Goal: Information Seeking & Learning: Learn about a topic

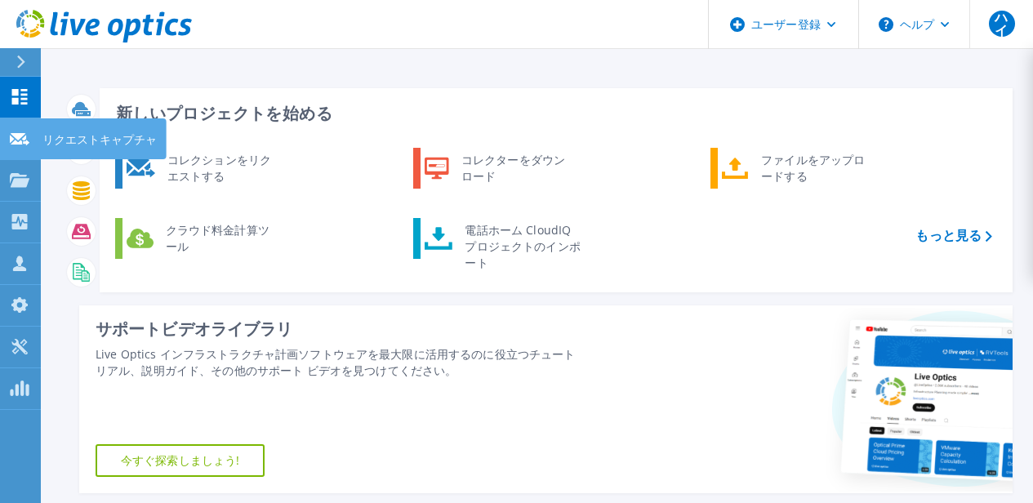
click at [21, 149] on link "リクエストキャプチャ リクエストキャプチャ" at bounding box center [20, 139] width 41 height 42
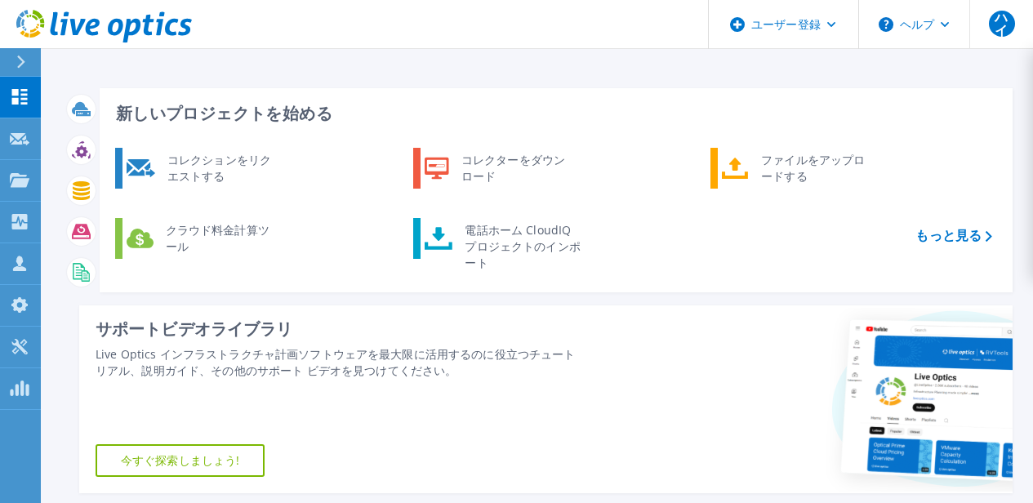
click at [23, 65] on icon at bounding box center [20, 62] width 9 height 13
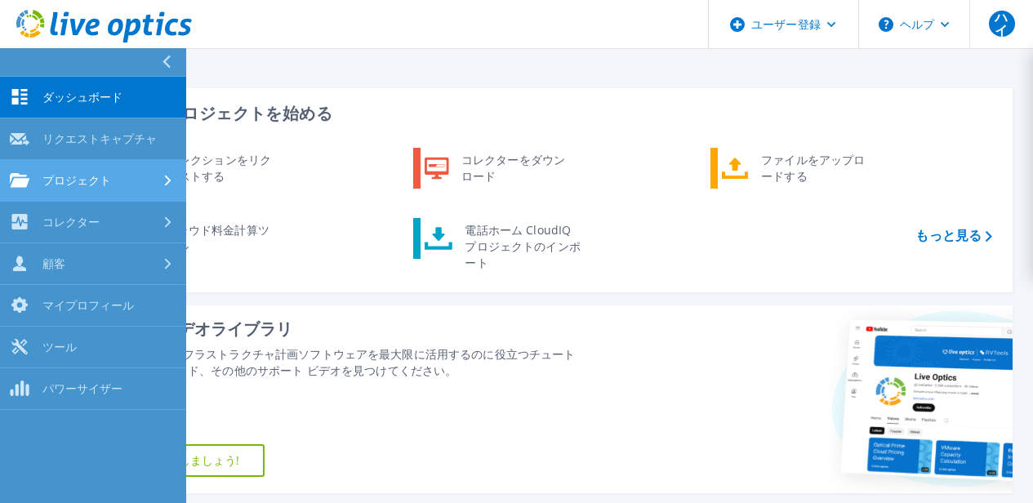
click at [139, 176] on div "プロジェクト" at bounding box center [93, 180] width 167 height 15
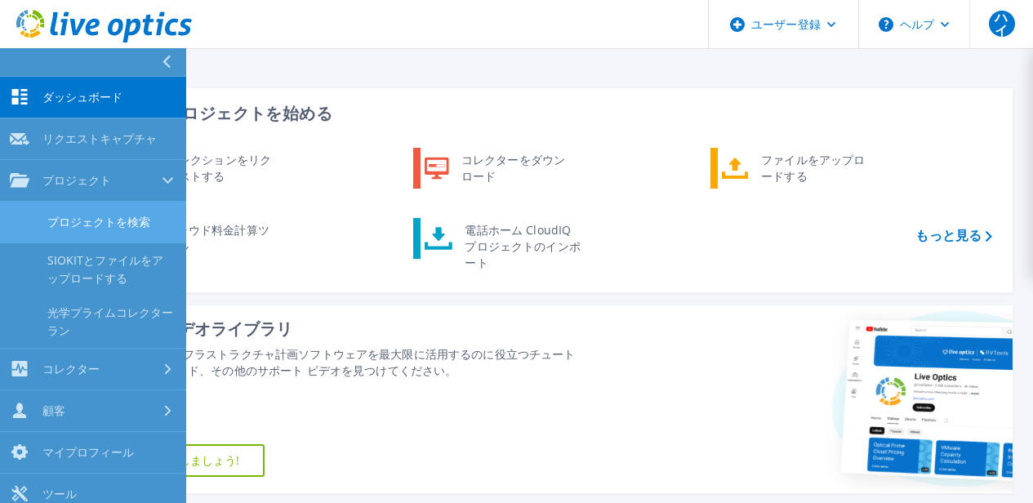
click at [102, 220] on font "プロジェクトを検索" at bounding box center [98, 222] width 103 height 16
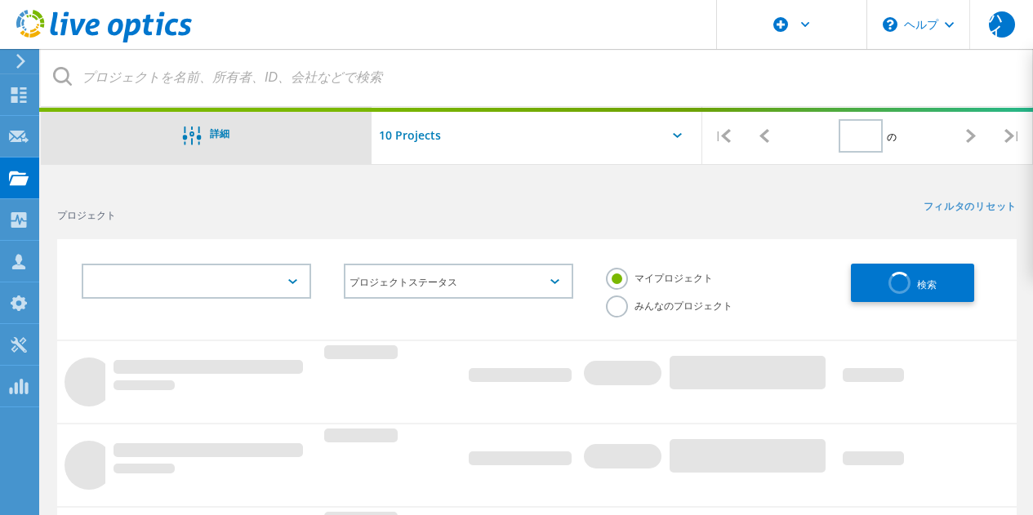
type input "1"
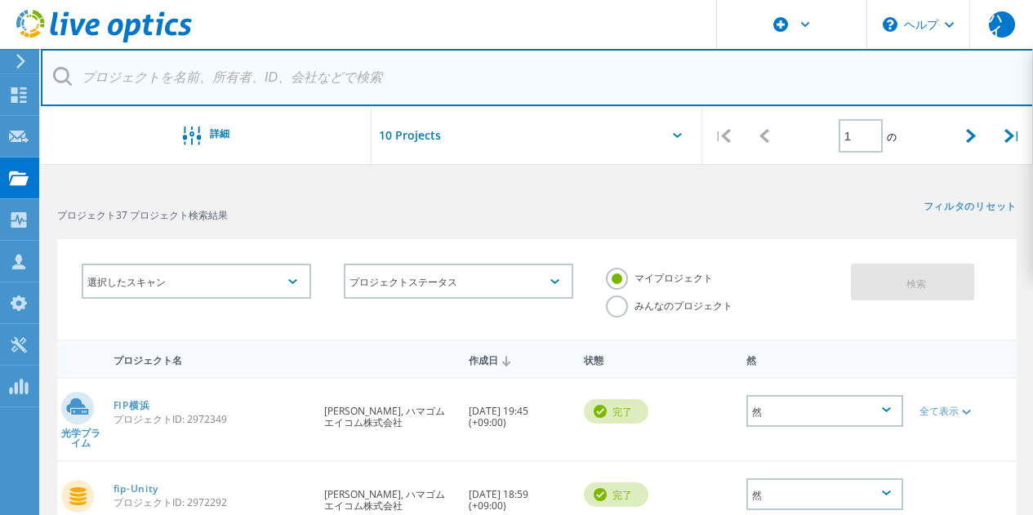
click at [292, 77] on input "text" at bounding box center [537, 77] width 993 height 57
paste input "1451395"
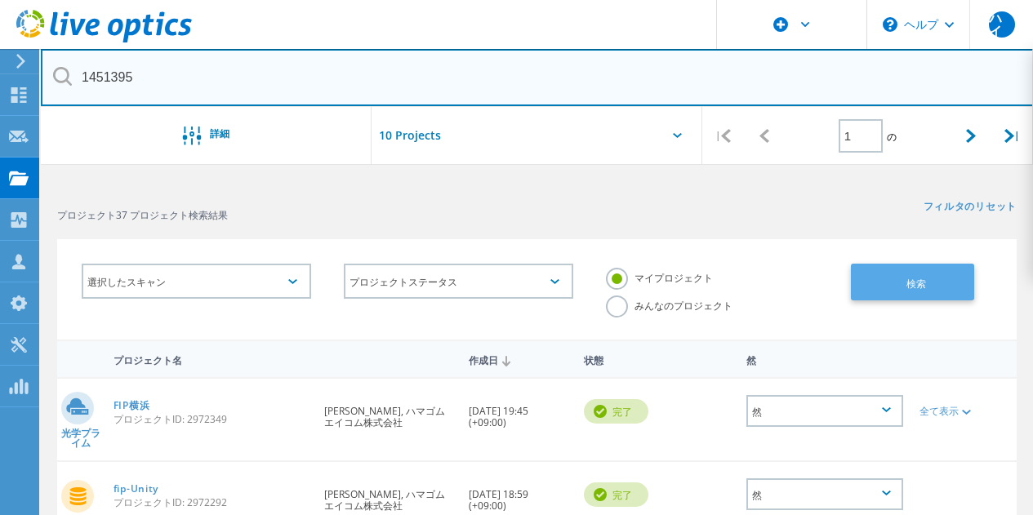
type input "1451395"
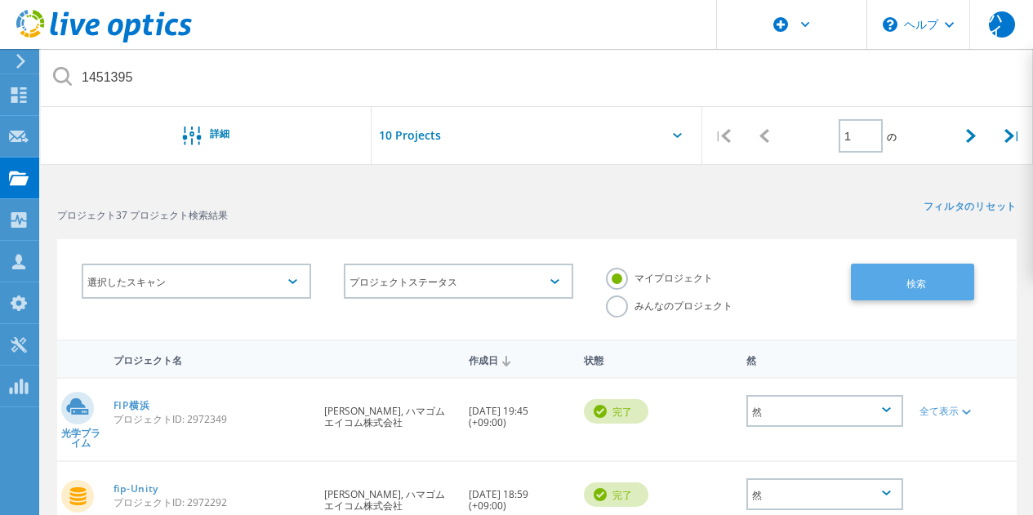
click at [920, 296] on button "検索" at bounding box center [912, 282] width 123 height 37
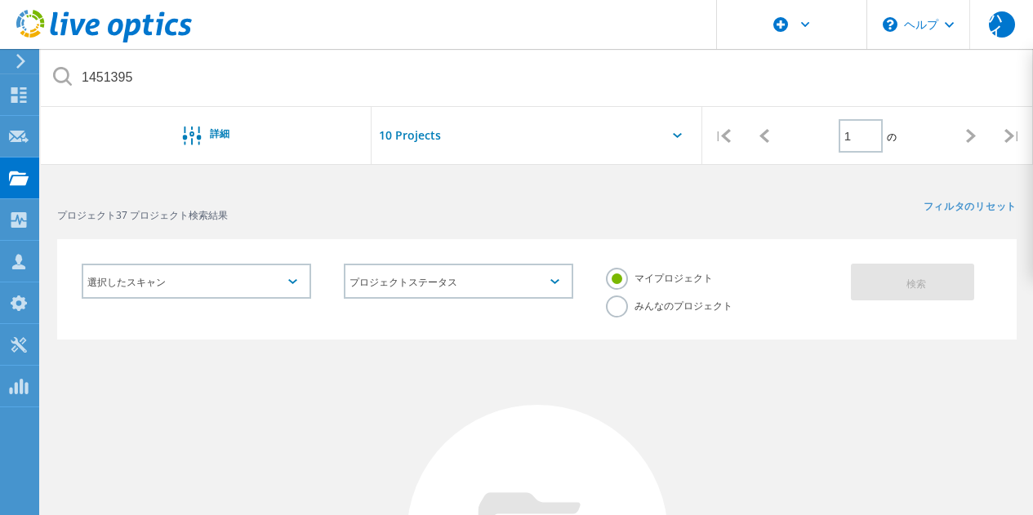
click at [612, 308] on label "みんなのプロジェクト" at bounding box center [669, 304] width 127 height 16
click at [0, 0] on input "みんなのプロジェクト" at bounding box center [0, 0] width 0 height 0
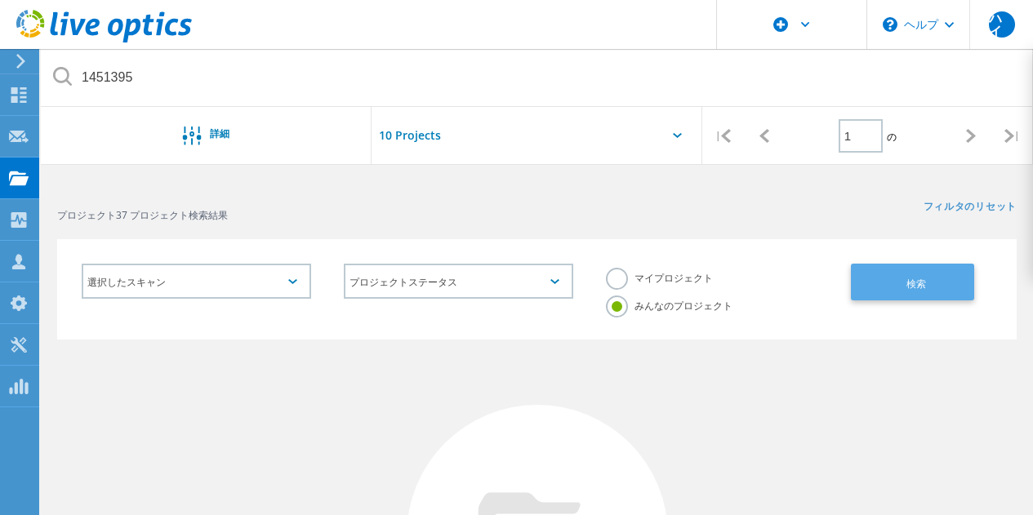
click at [910, 292] on button "検索" at bounding box center [912, 282] width 123 height 37
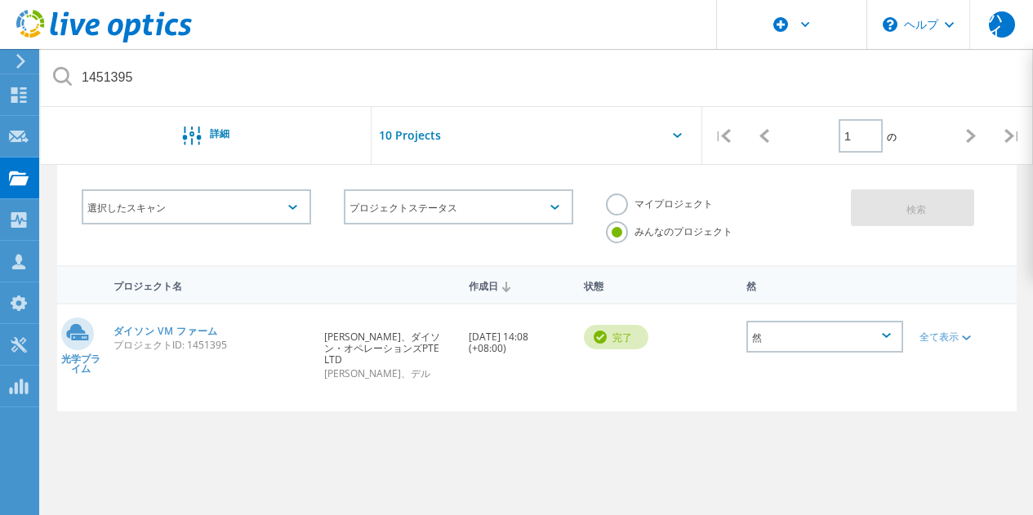
scroll to position [163, 0]
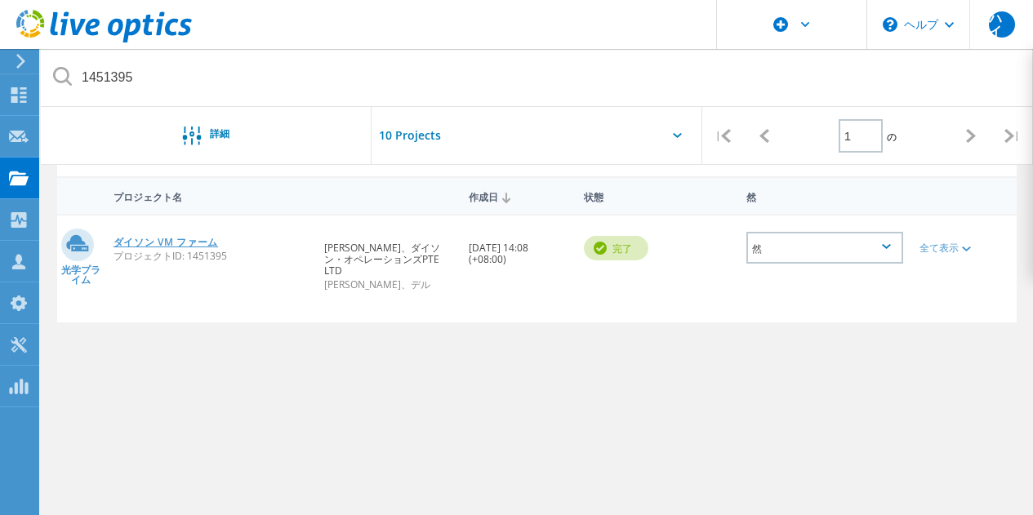
click at [176, 243] on font "ダイソン VM ファーム" at bounding box center [166, 242] width 105 height 14
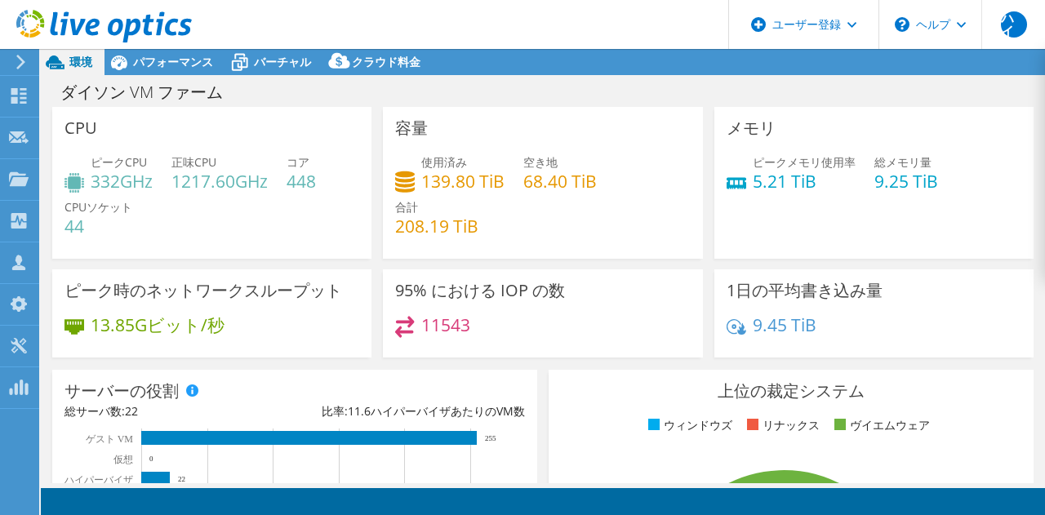
select select "[GEOGRAPHIC_DATA]"
select select "USD"
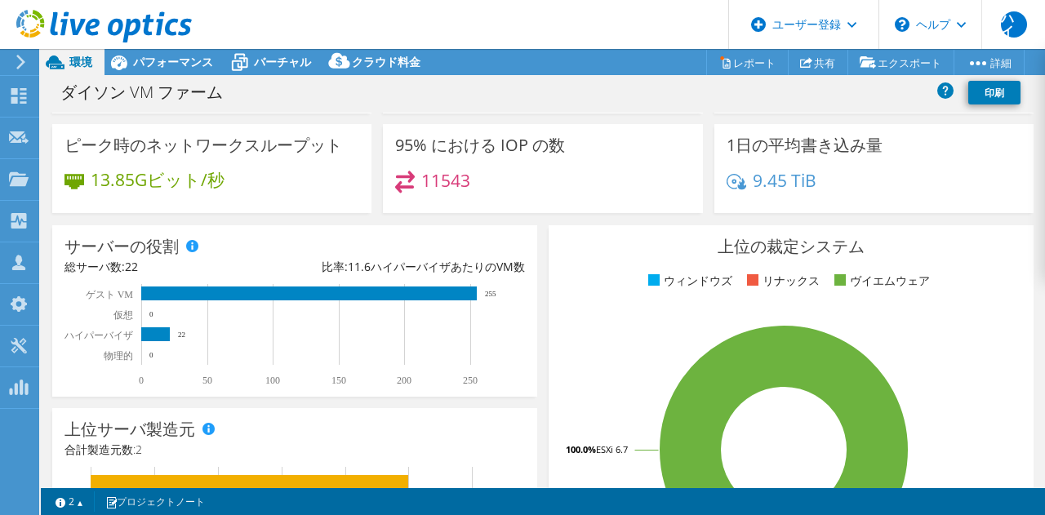
scroll to position [82, 0]
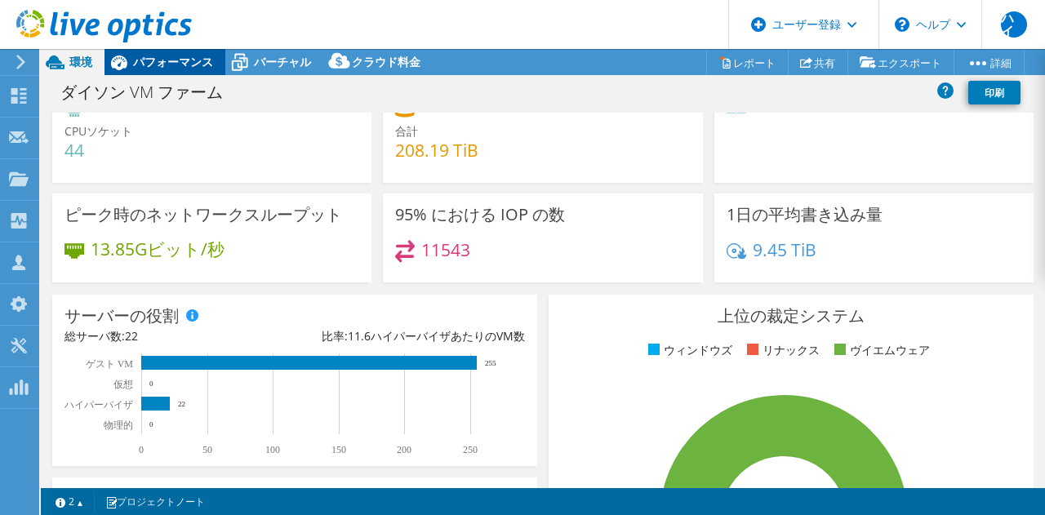
click at [162, 69] on font "パフォーマンス" at bounding box center [173, 62] width 80 height 16
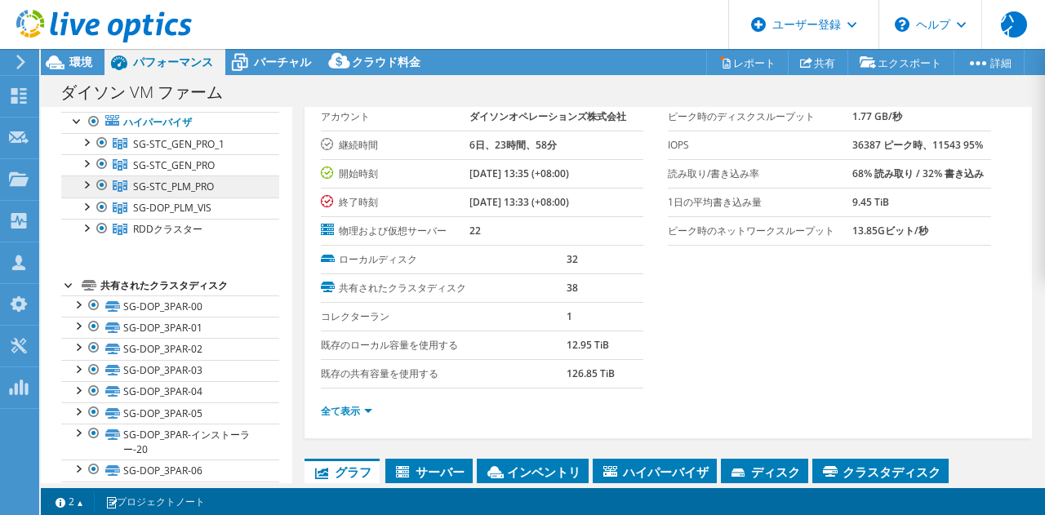
scroll to position [163, 0]
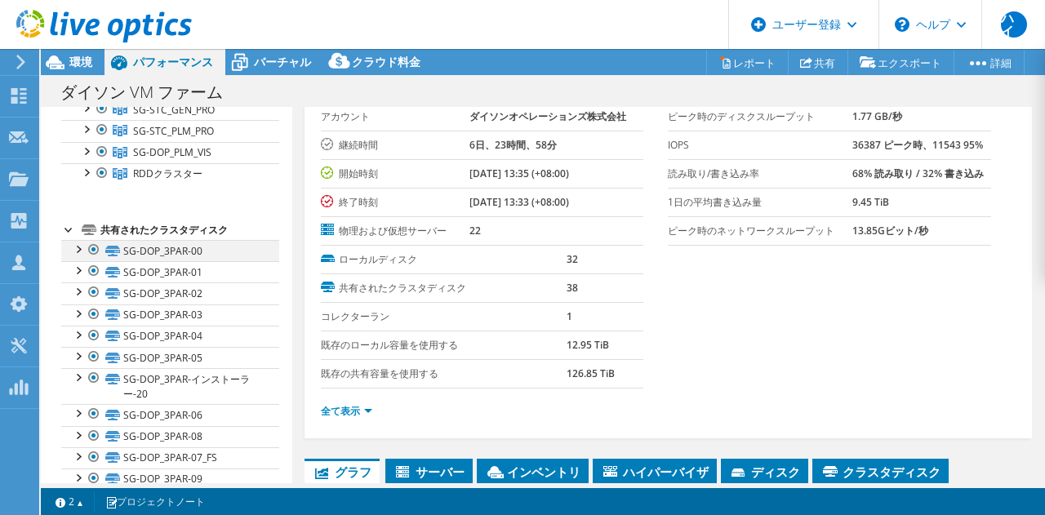
click at [78, 250] on div at bounding box center [77, 248] width 16 height 16
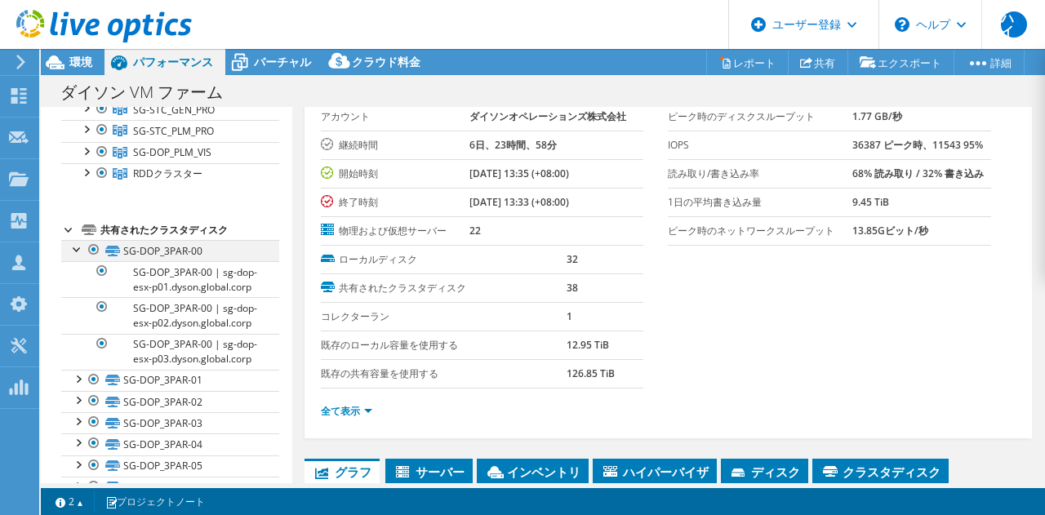
click at [78, 250] on div at bounding box center [77, 248] width 16 height 16
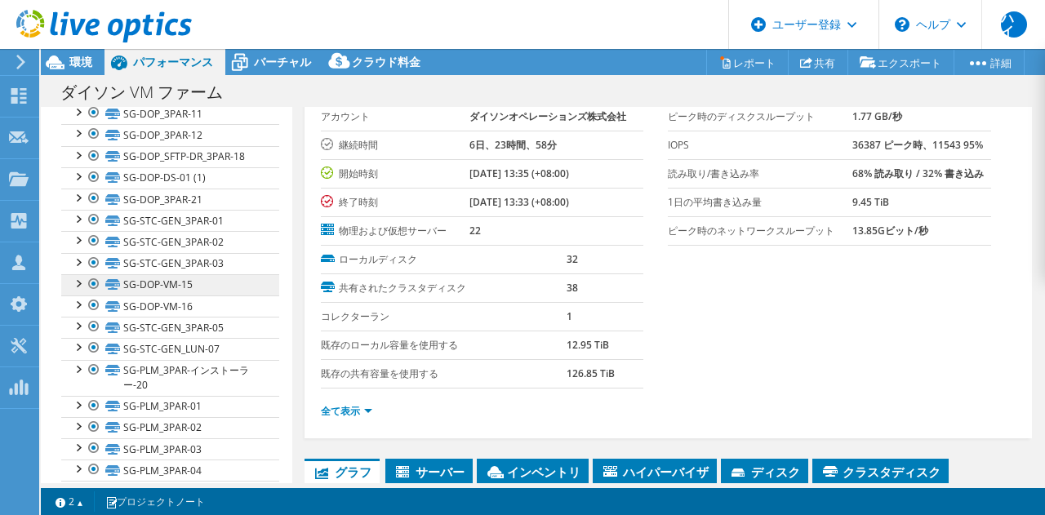
scroll to position [82, 0]
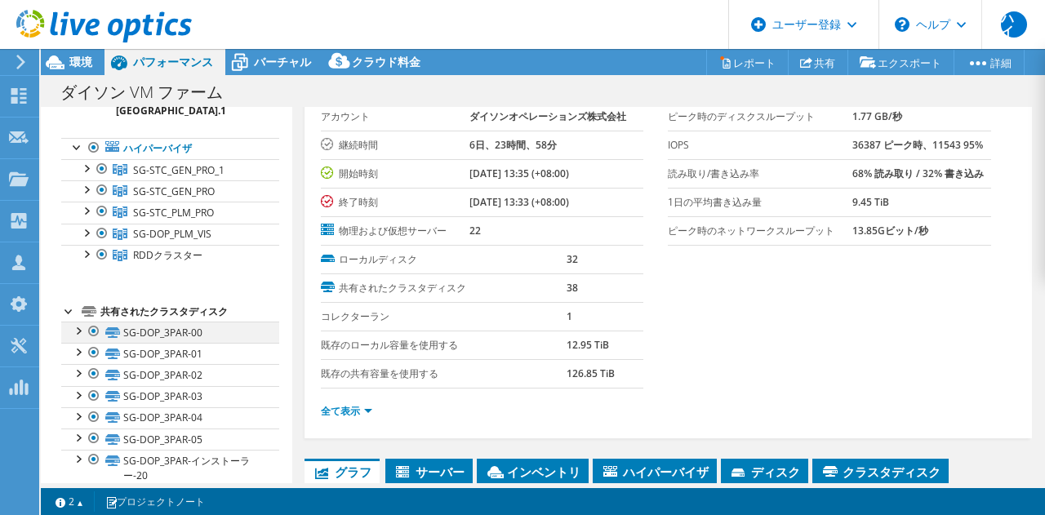
click at [80, 334] on div at bounding box center [77, 330] width 16 height 16
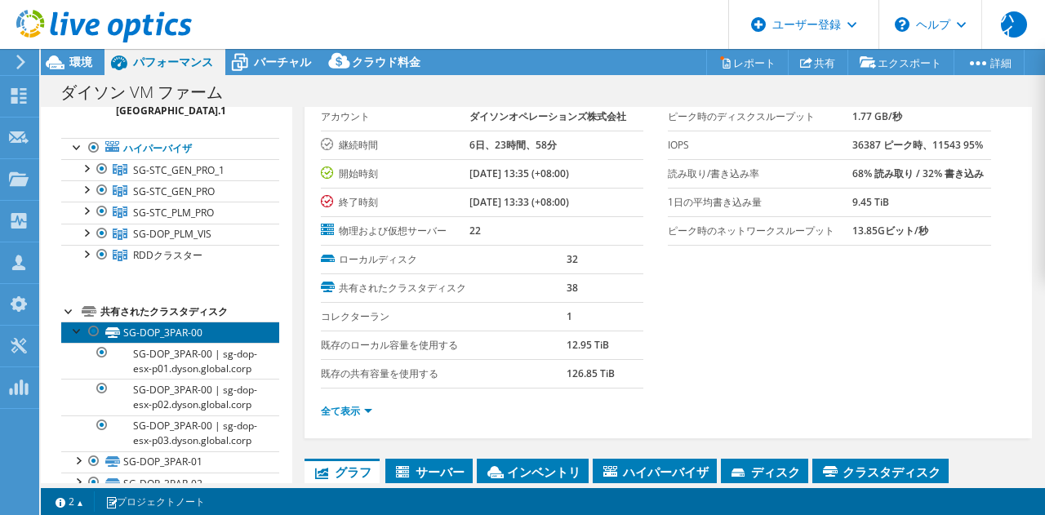
click at [211, 334] on link "SG-DOP_3PAR-00" at bounding box center [170, 332] width 218 height 21
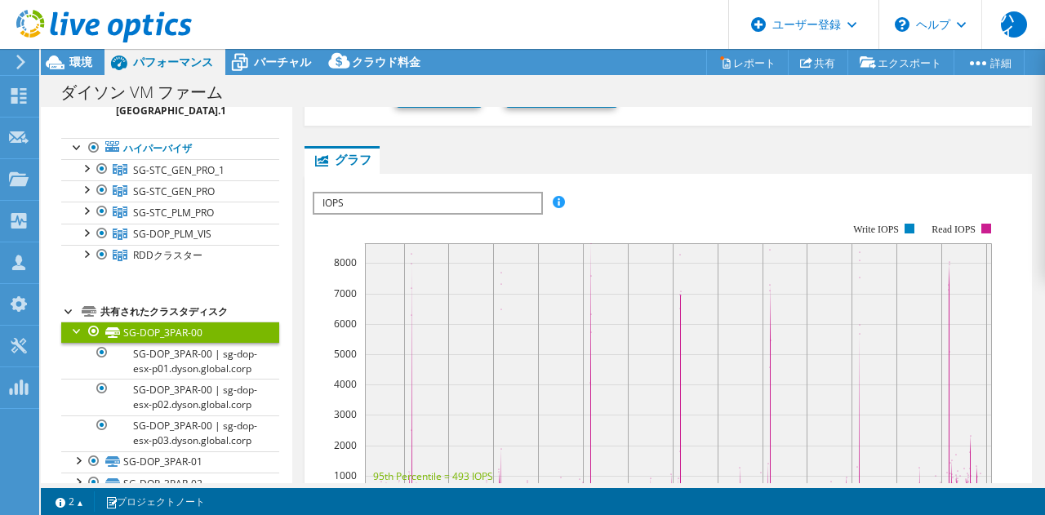
scroll to position [314, 0]
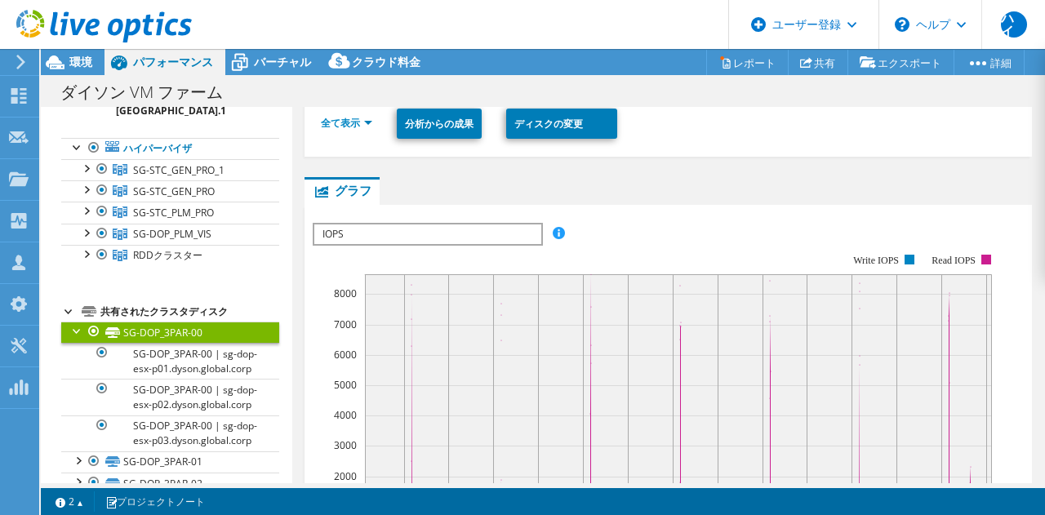
click at [464, 234] on span "IOPS" at bounding box center [427, 235] width 226 height 20
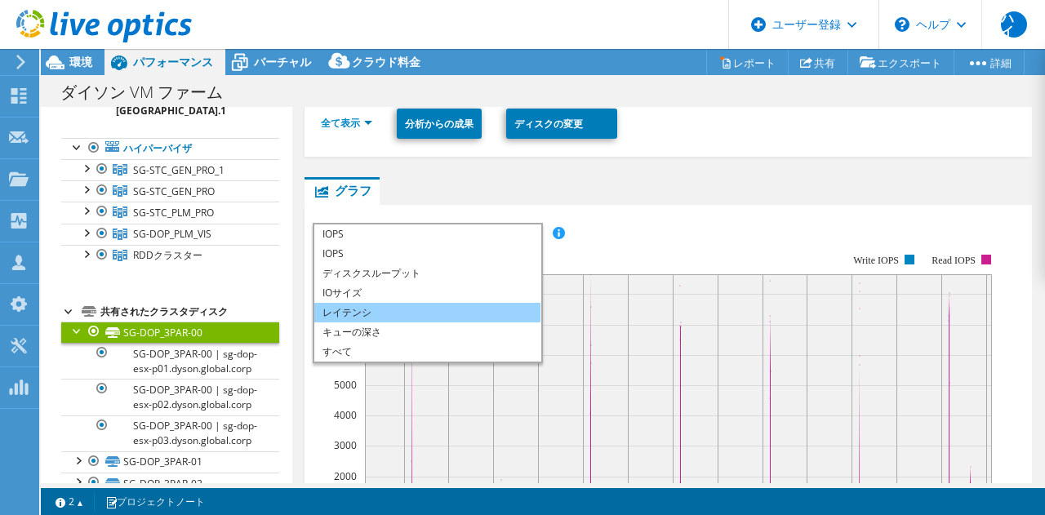
click at [401, 319] on li "レイテンシ" at bounding box center [427, 313] width 226 height 20
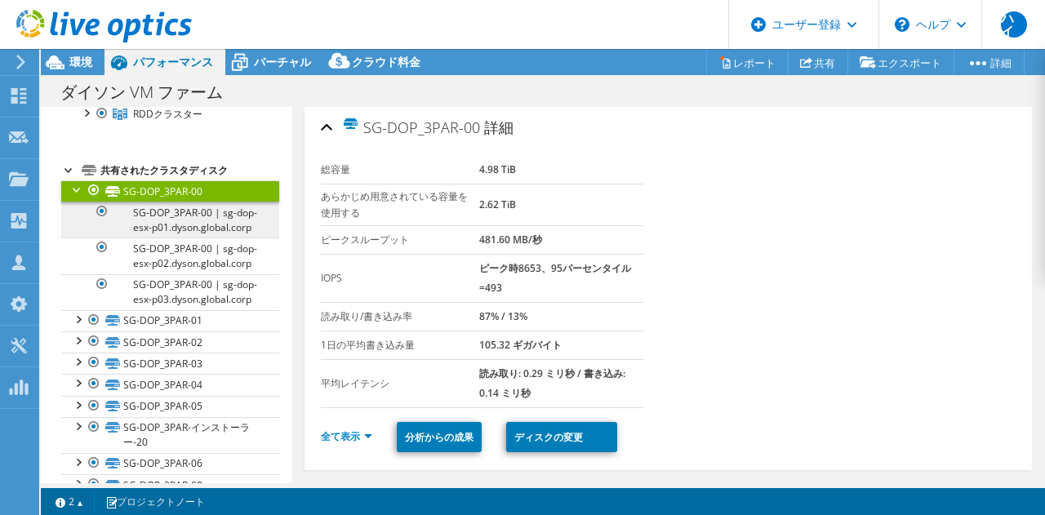
scroll to position [245, 0]
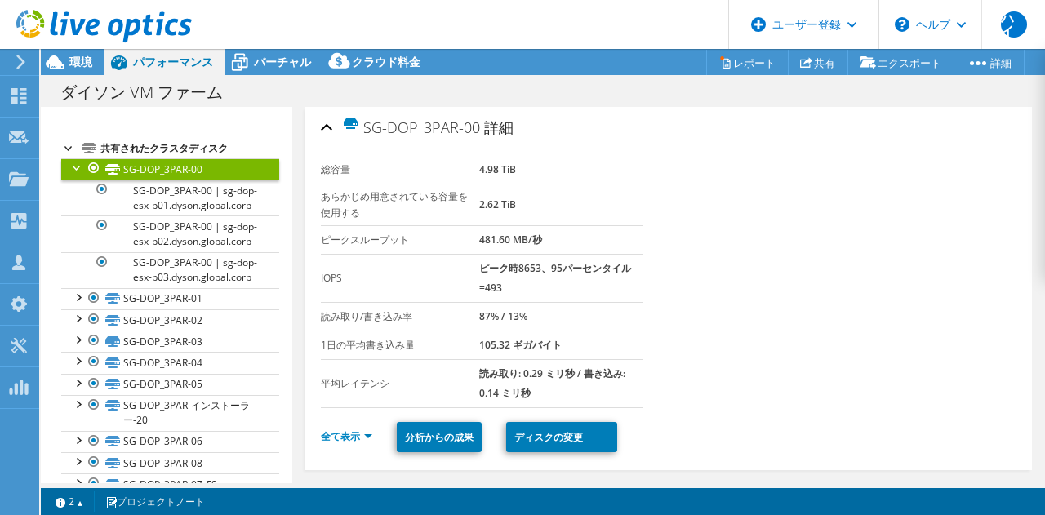
click at [74, 176] on link "SG-DOP_3PAR-00" at bounding box center [170, 168] width 218 height 21
click at [64, 145] on div at bounding box center [69, 147] width 16 height 16
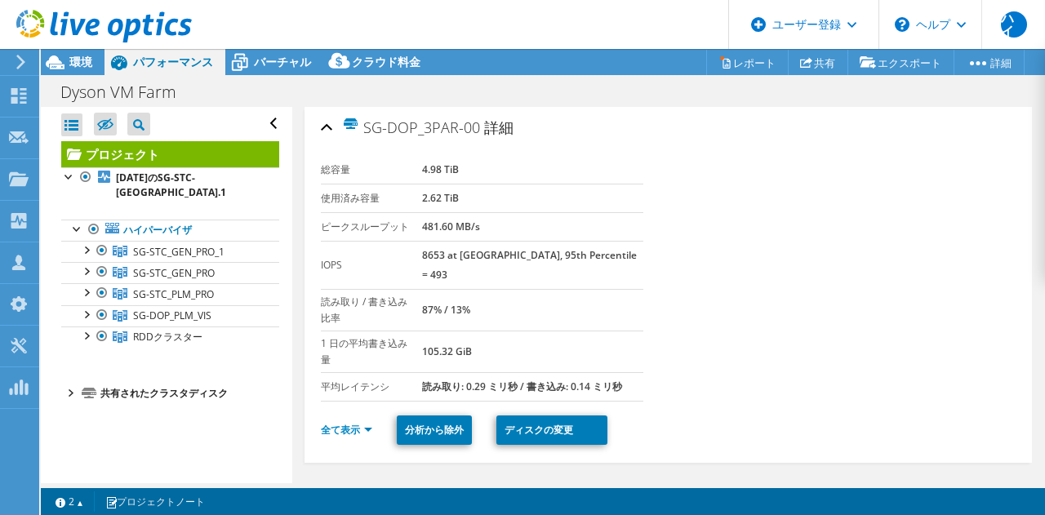
scroll to position [0, 0]
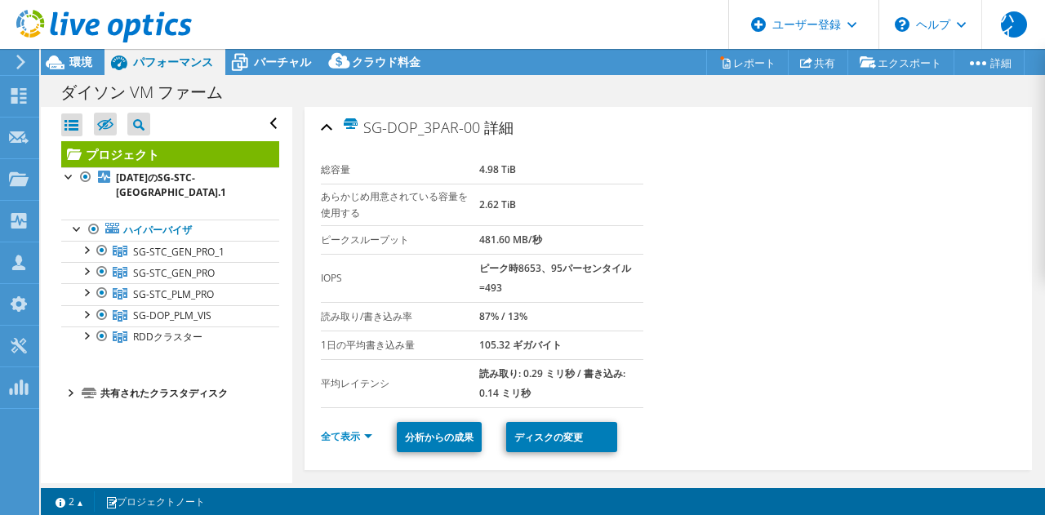
drag, startPoint x: 86, startPoint y: 393, endPoint x: 77, endPoint y: 394, distance: 9.1
click at [83, 393] on icon at bounding box center [89, 393] width 15 height 11
click at [75, 394] on div at bounding box center [69, 392] width 16 height 16
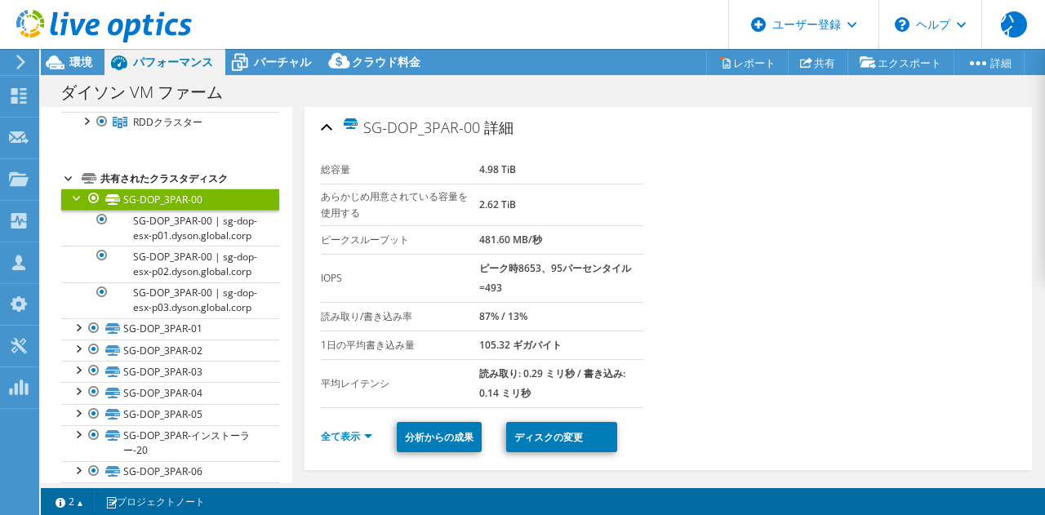
scroll to position [245, 0]
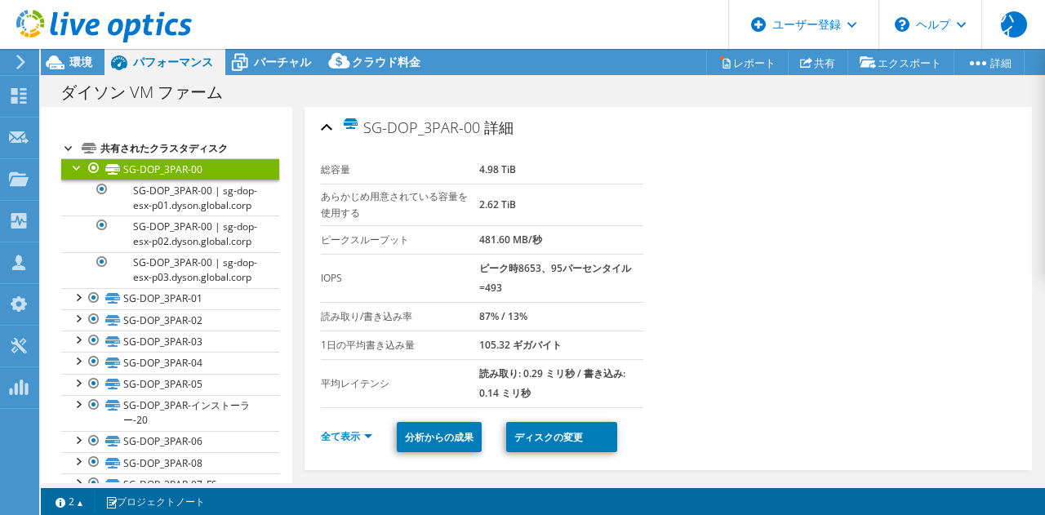
click at [76, 167] on div at bounding box center [77, 166] width 16 height 16
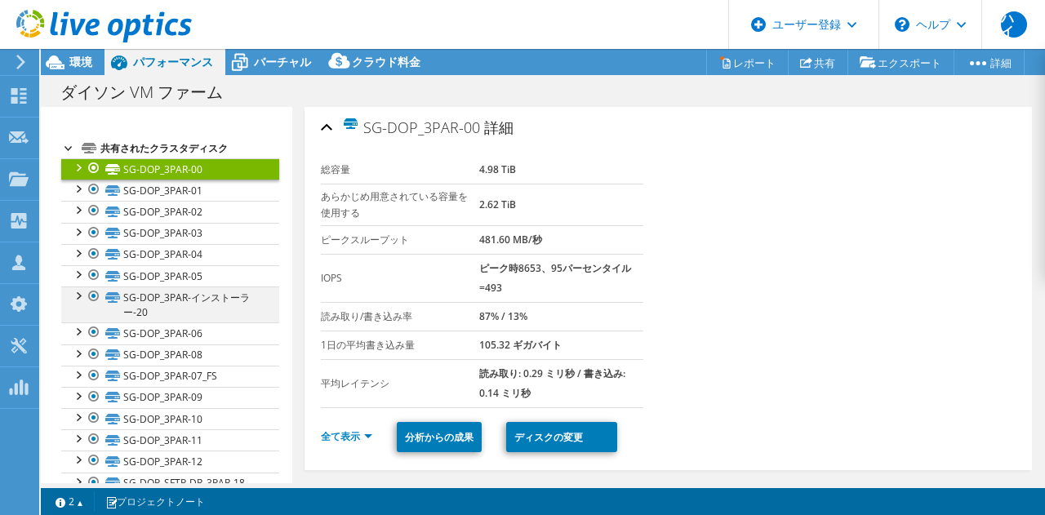
click at [74, 293] on div at bounding box center [77, 295] width 16 height 16
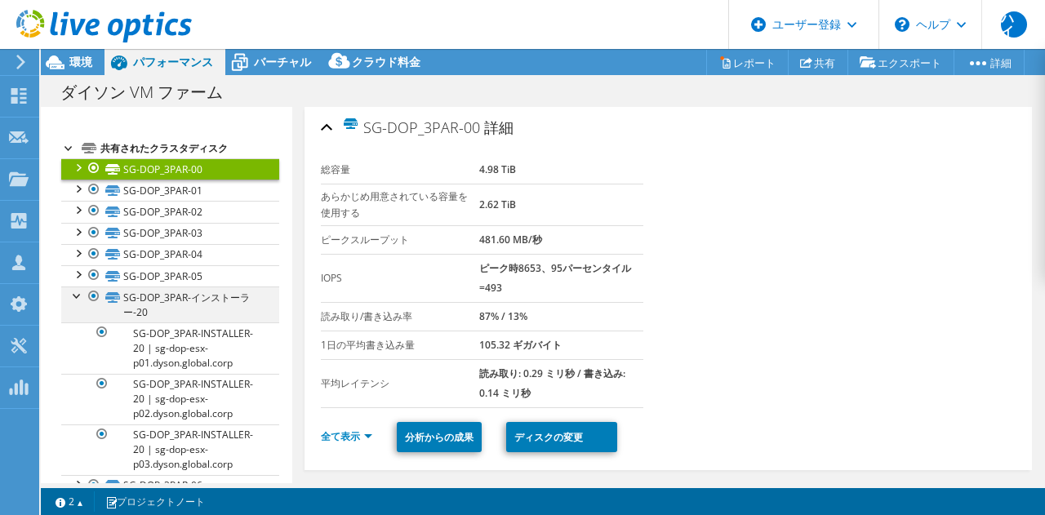
click at [75, 301] on div at bounding box center [77, 295] width 16 height 16
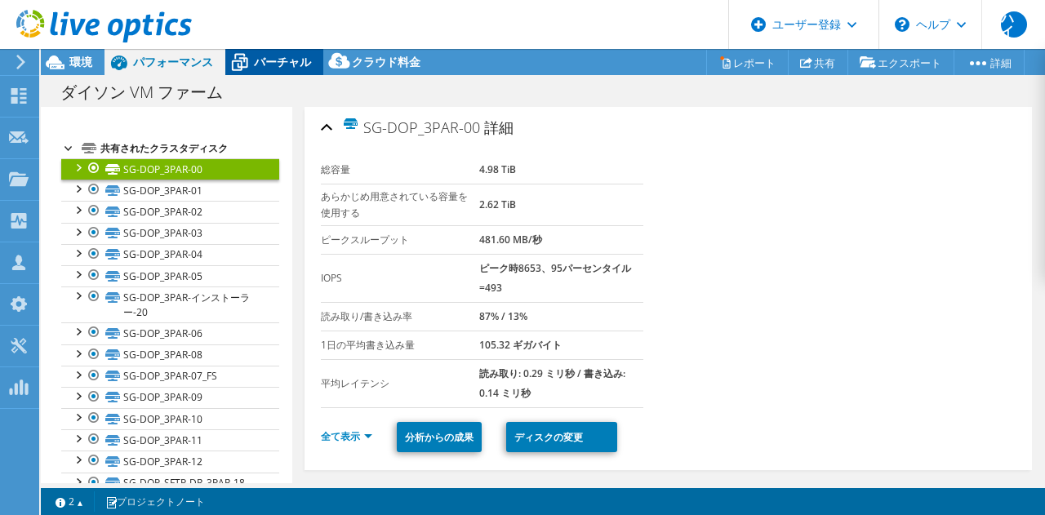
click at [286, 62] on font "バーチャル" at bounding box center [282, 62] width 57 height 16
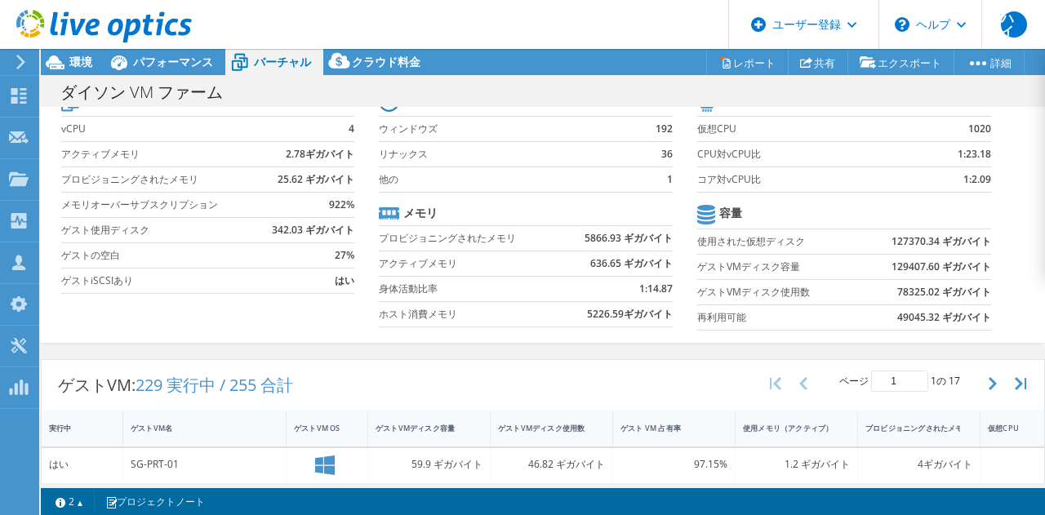
scroll to position [0, 0]
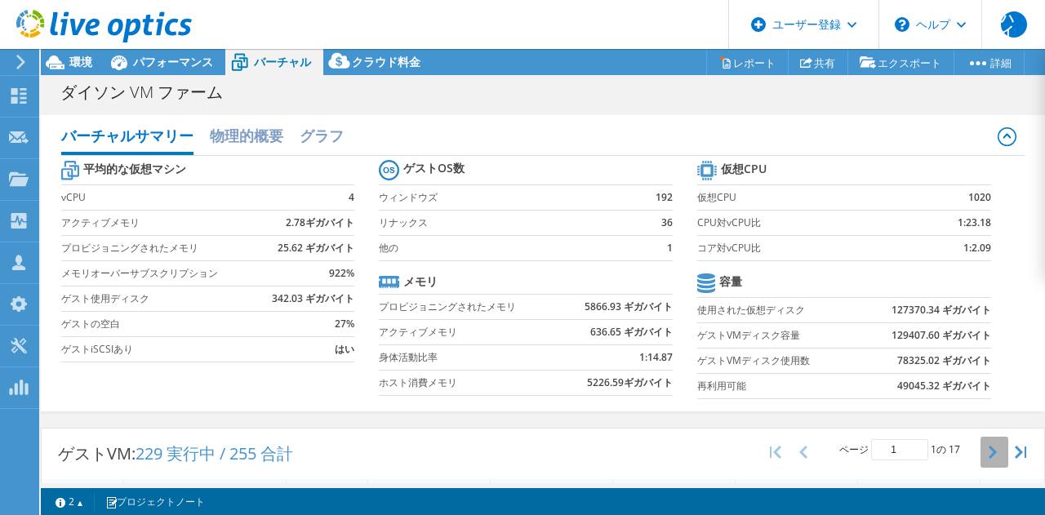
click at [989, 443] on button "button" at bounding box center [995, 452] width 28 height 31
type input "2"
click at [175, 60] on font "パフォーマンス" at bounding box center [173, 62] width 80 height 16
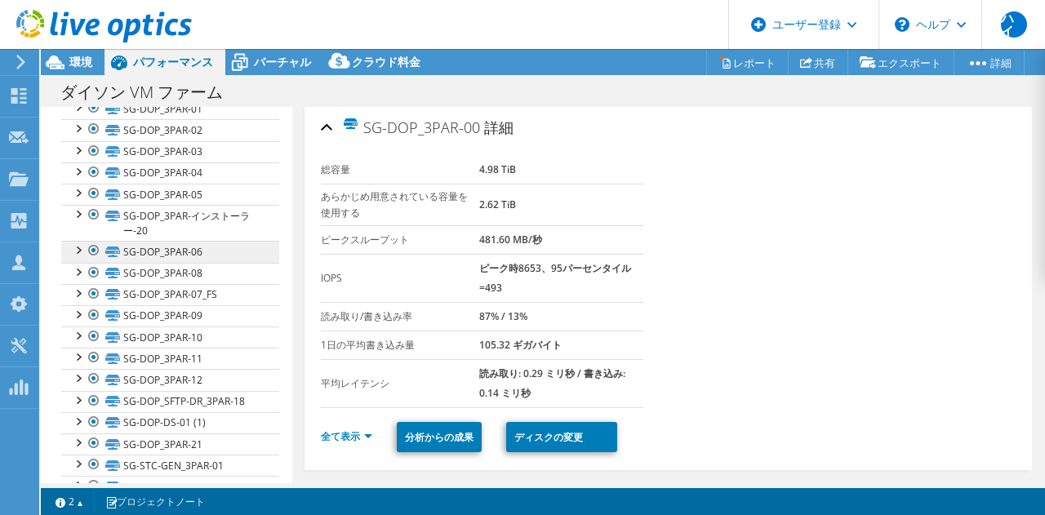
scroll to position [245, 0]
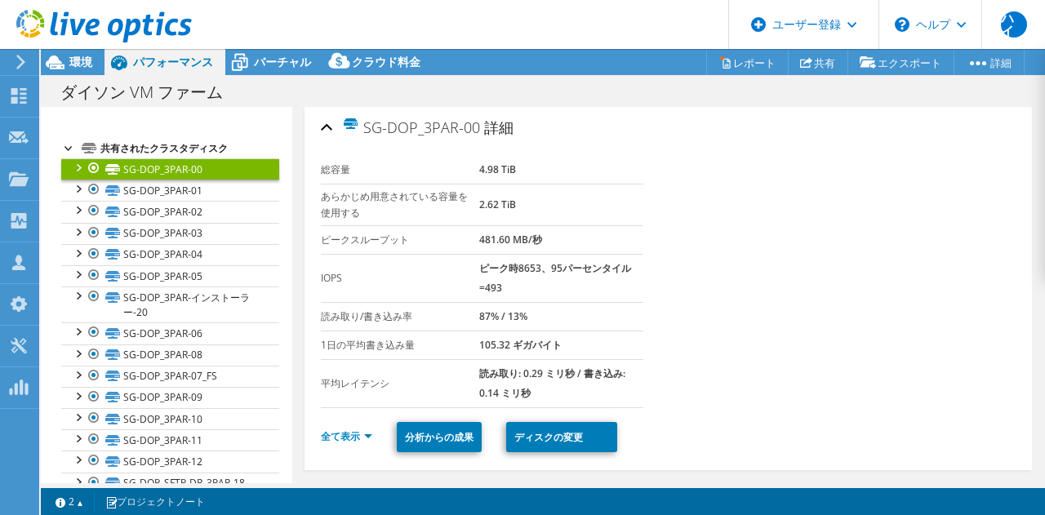
click at [74, 165] on div at bounding box center [77, 166] width 16 height 16
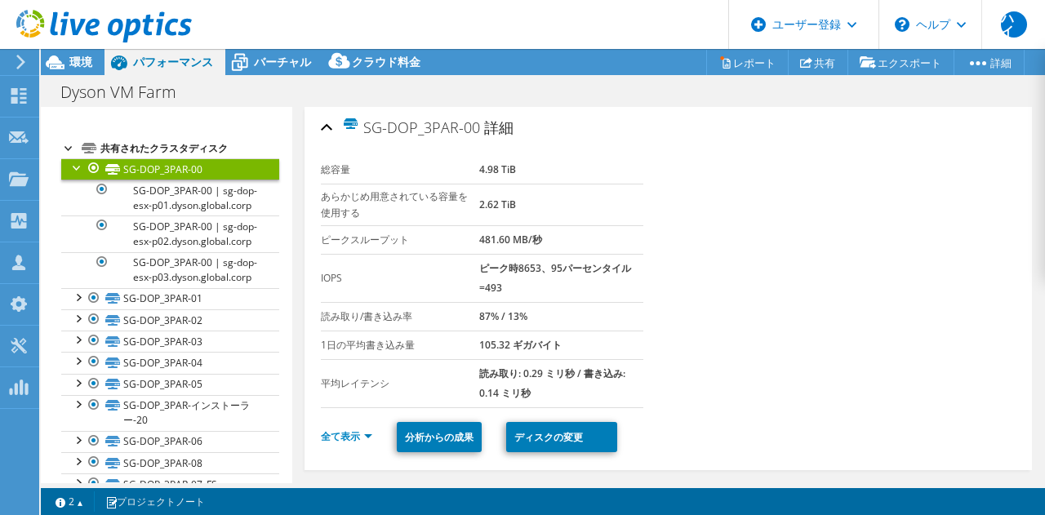
click at [74, 165] on div at bounding box center [77, 166] width 16 height 16
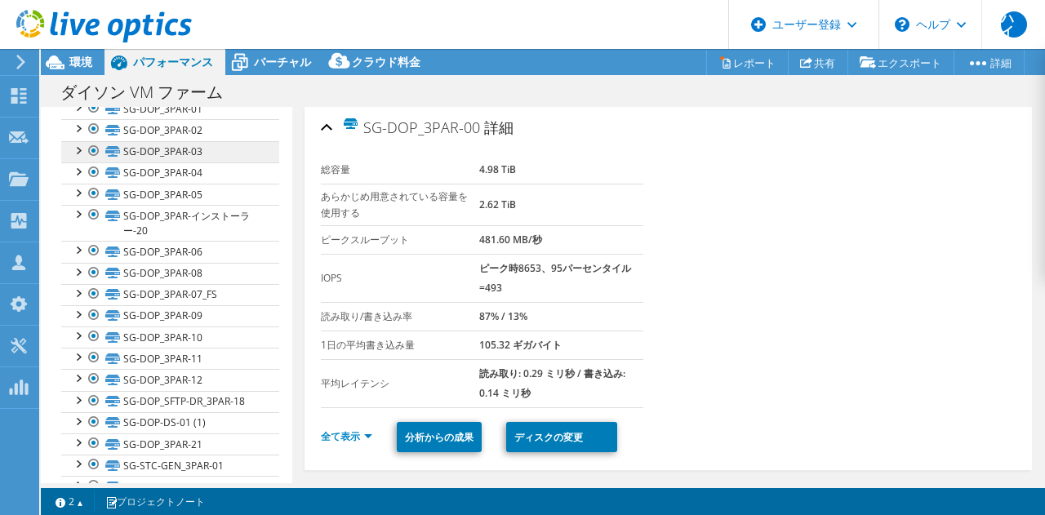
scroll to position [163, 0]
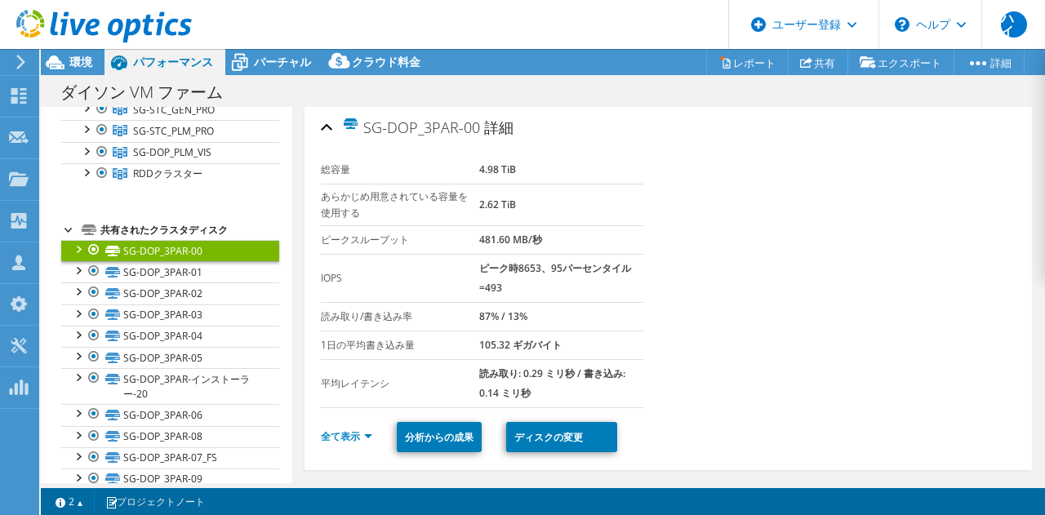
click at [76, 251] on div at bounding box center [77, 248] width 16 height 16
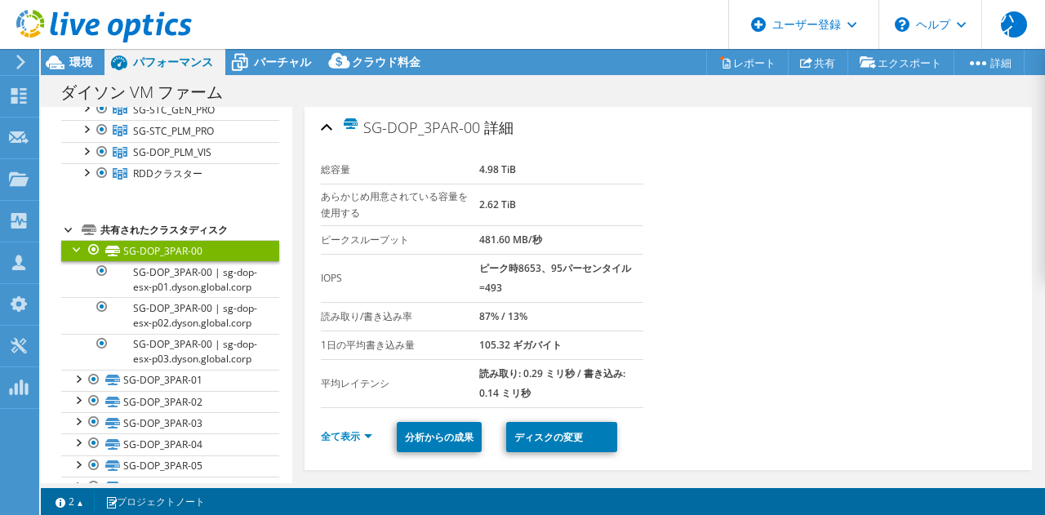
click at [73, 252] on div at bounding box center [77, 248] width 16 height 16
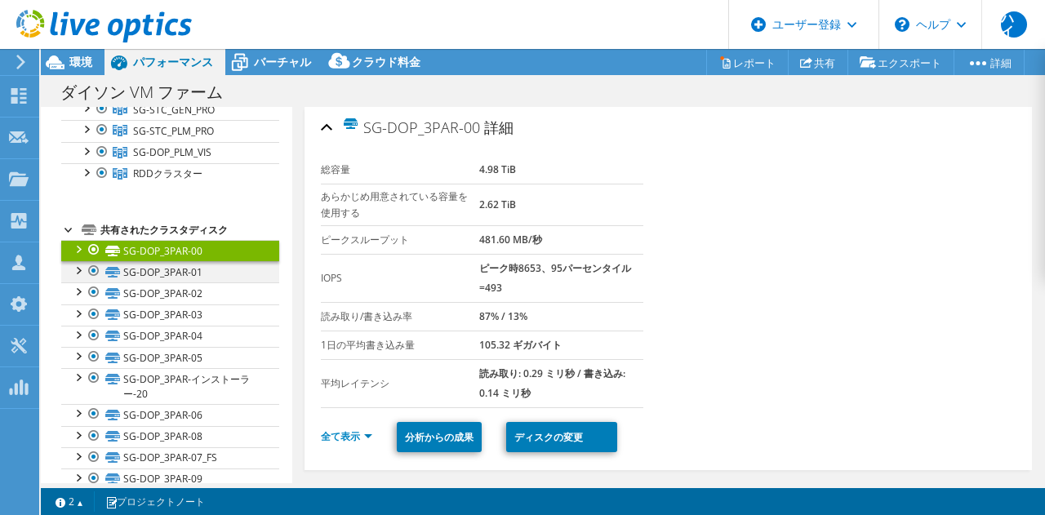
click at [74, 270] on div at bounding box center [77, 269] width 16 height 16
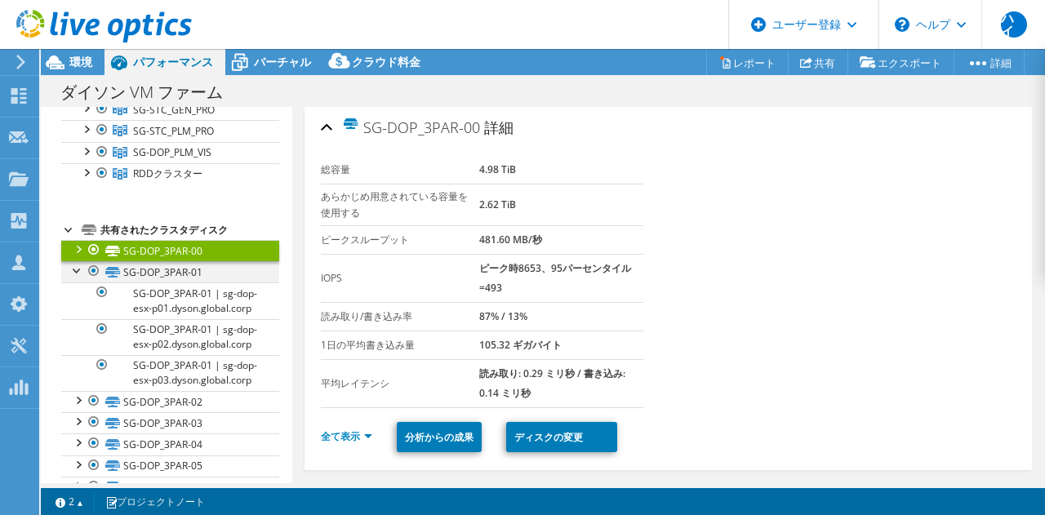
click at [74, 270] on div at bounding box center [77, 269] width 16 height 16
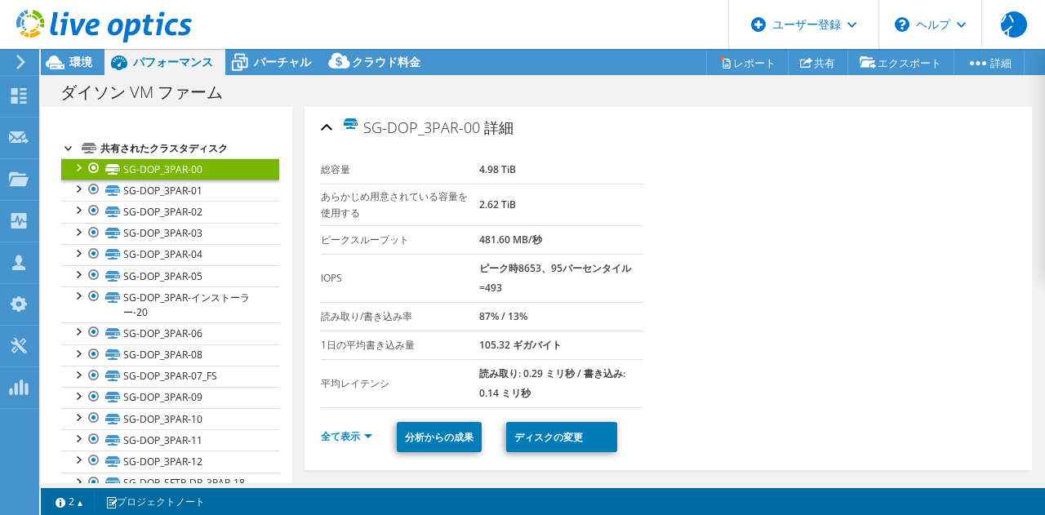
scroll to position [0, 0]
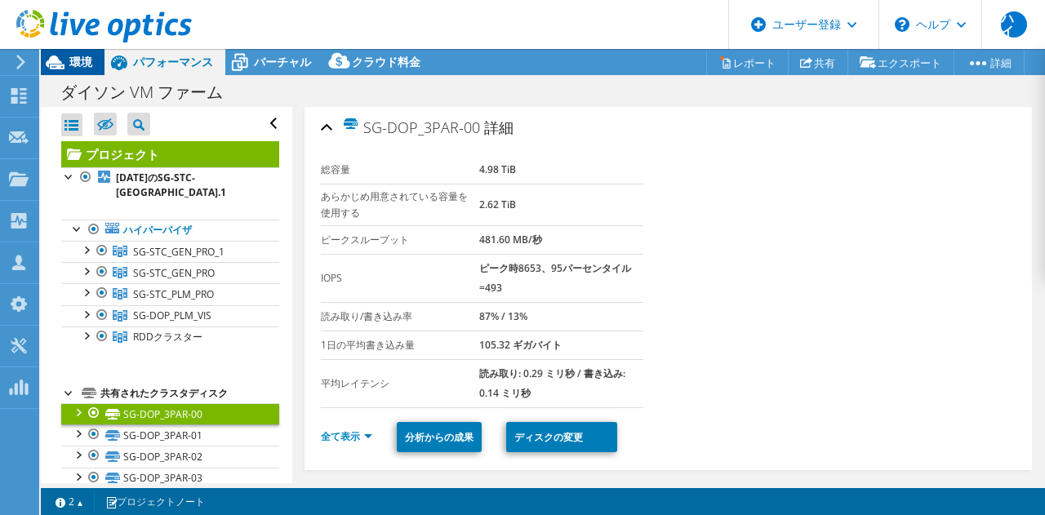
click at [76, 66] on font "環境" at bounding box center [80, 62] width 23 height 16
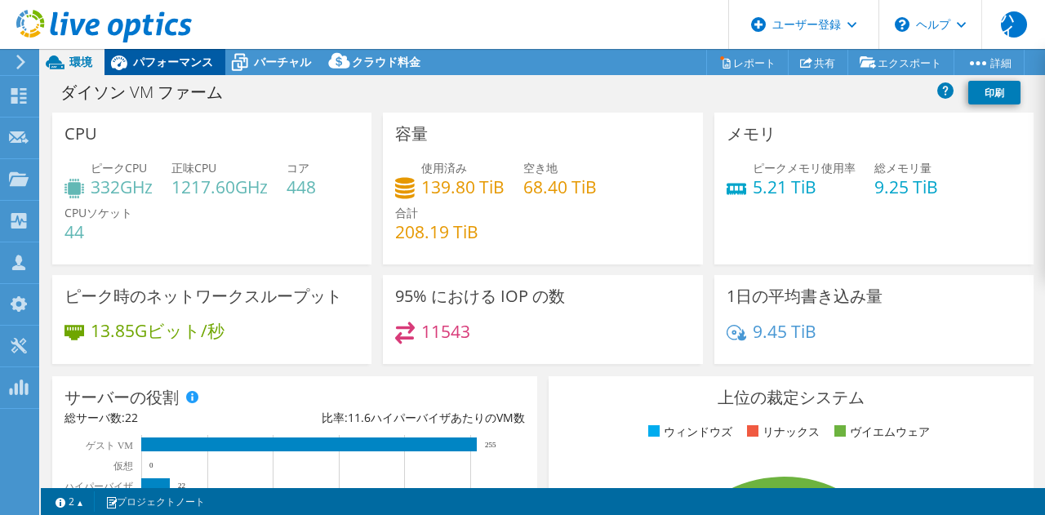
click at [171, 56] on font "パフォーマンス" at bounding box center [173, 62] width 80 height 16
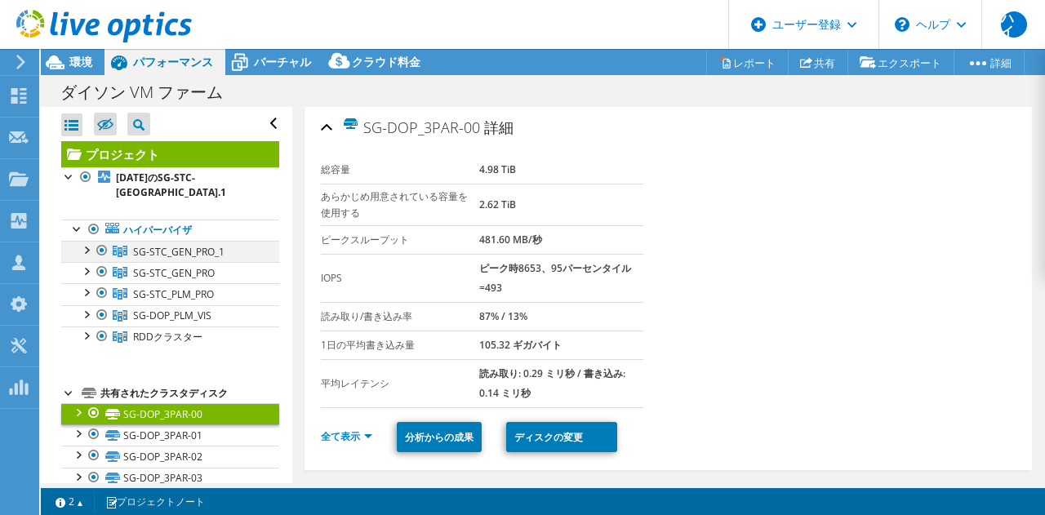
click at [87, 252] on div at bounding box center [86, 249] width 16 height 16
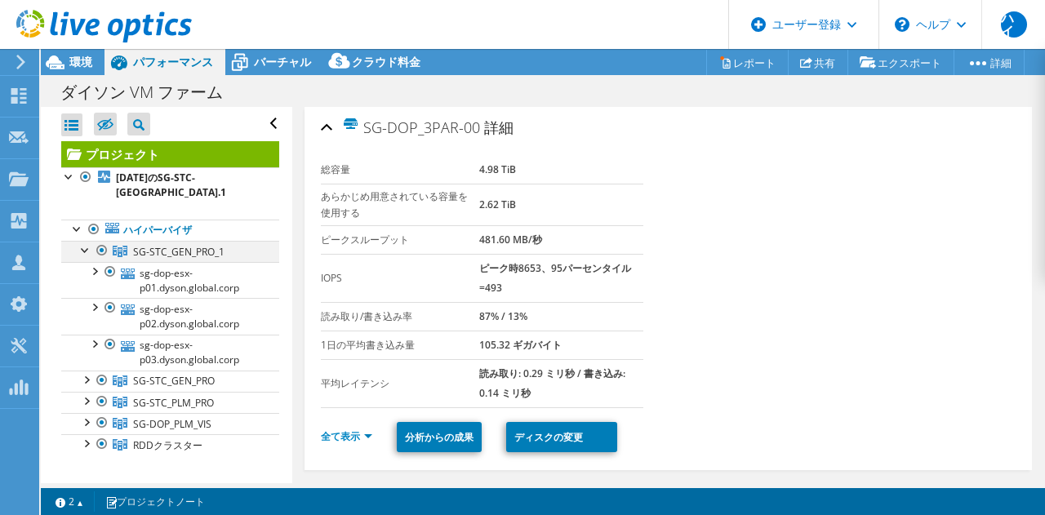
click at [87, 252] on div at bounding box center [86, 249] width 16 height 16
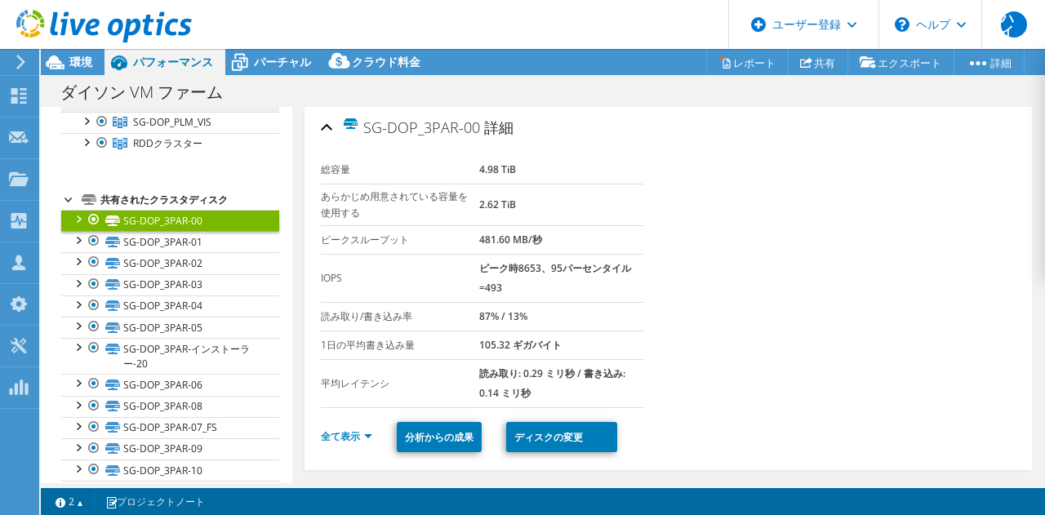
scroll to position [82, 0]
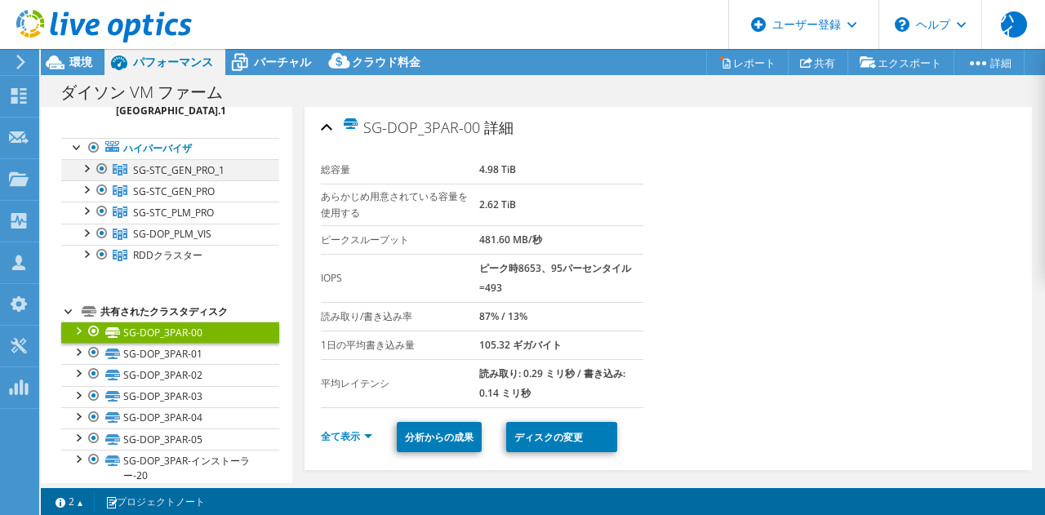
click at [82, 167] on div at bounding box center [86, 167] width 16 height 16
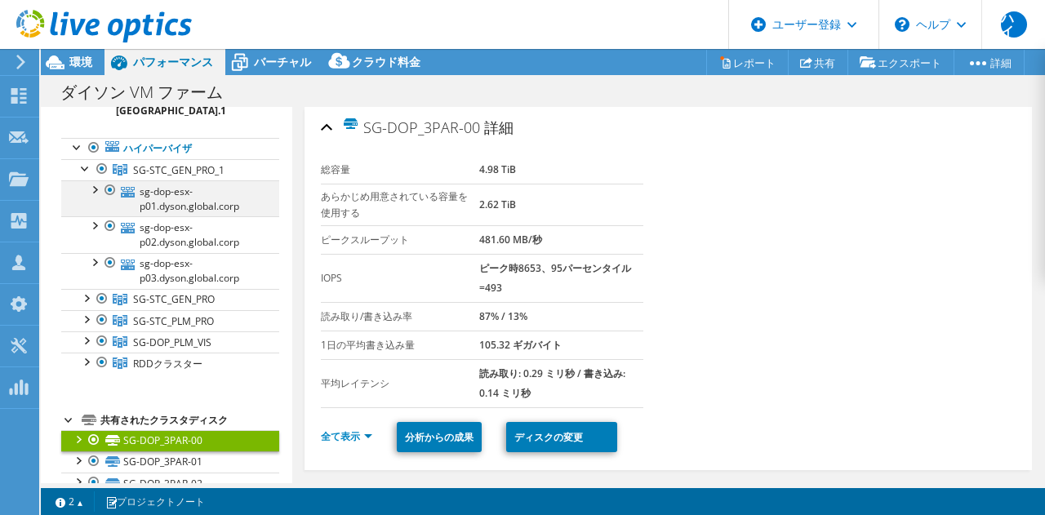
click at [93, 189] on div at bounding box center [94, 188] width 16 height 16
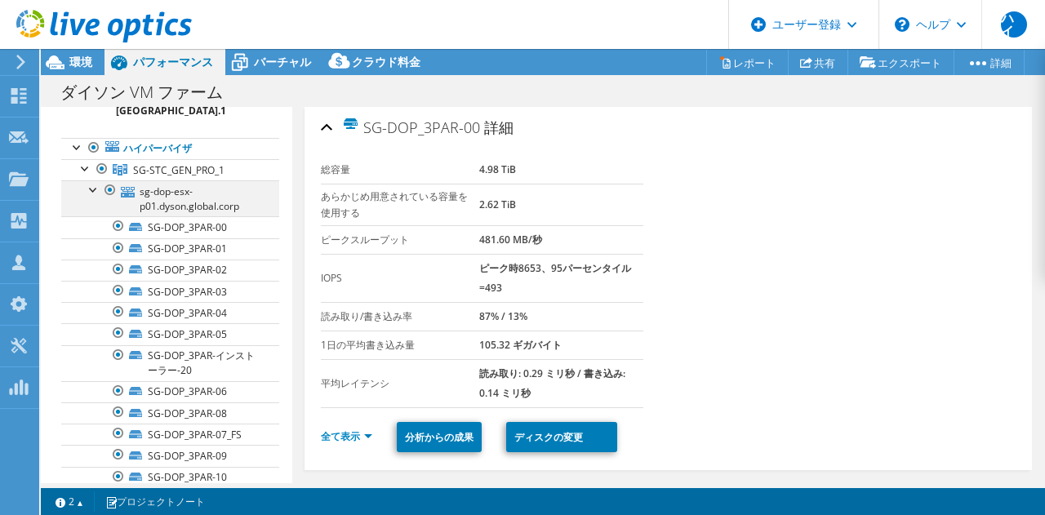
click at [93, 189] on div at bounding box center [94, 188] width 16 height 16
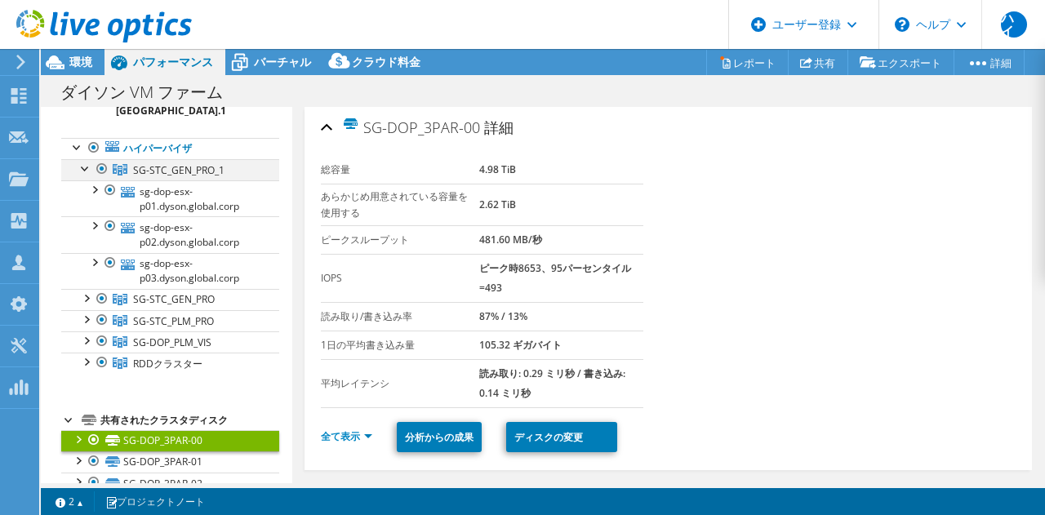
click at [84, 172] on div at bounding box center [86, 167] width 16 height 16
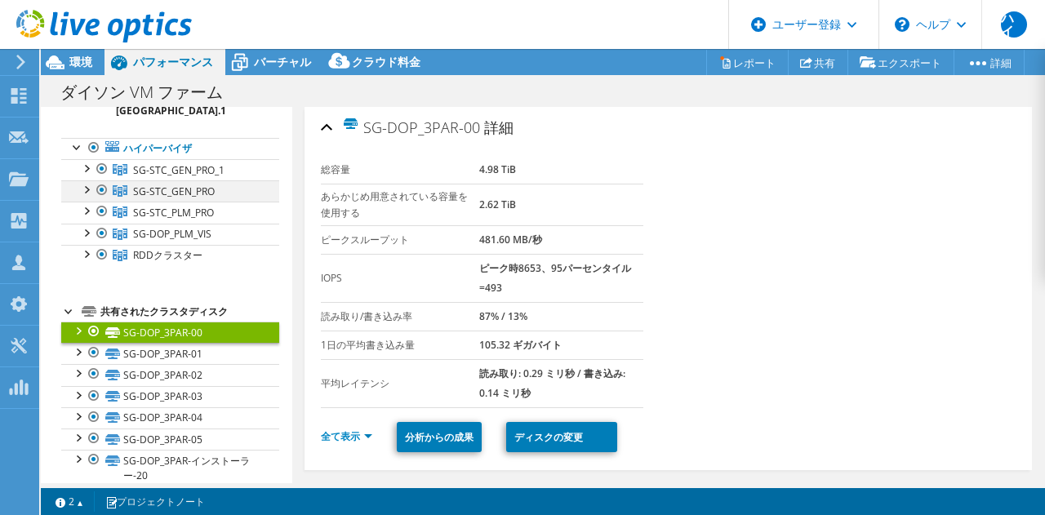
scroll to position [0, 0]
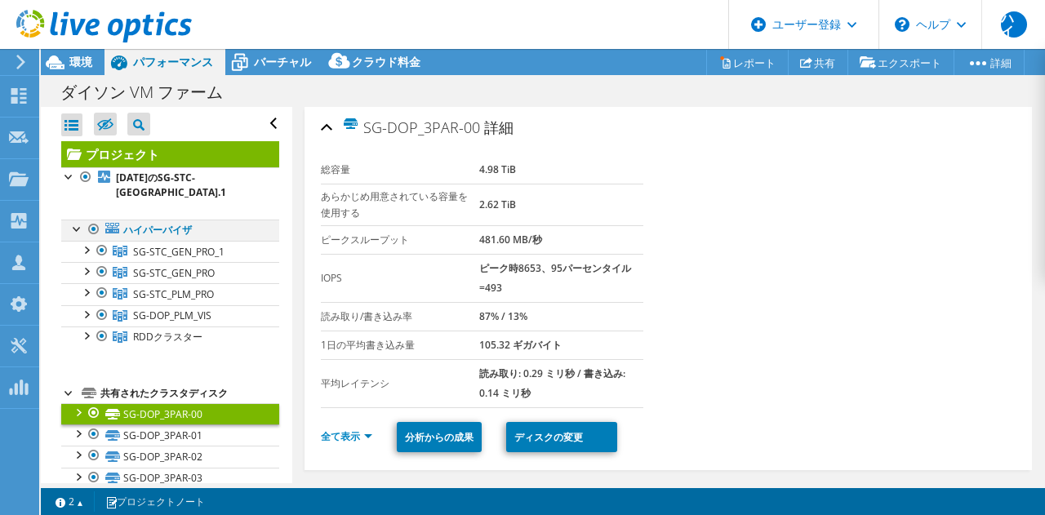
click at [76, 228] on div at bounding box center [77, 228] width 16 height 16
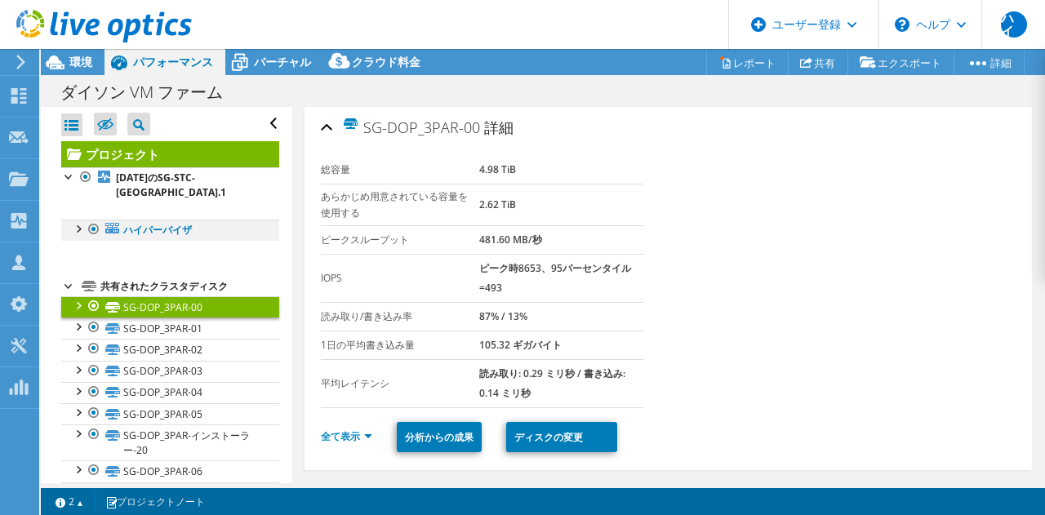
click at [79, 228] on div at bounding box center [77, 228] width 16 height 16
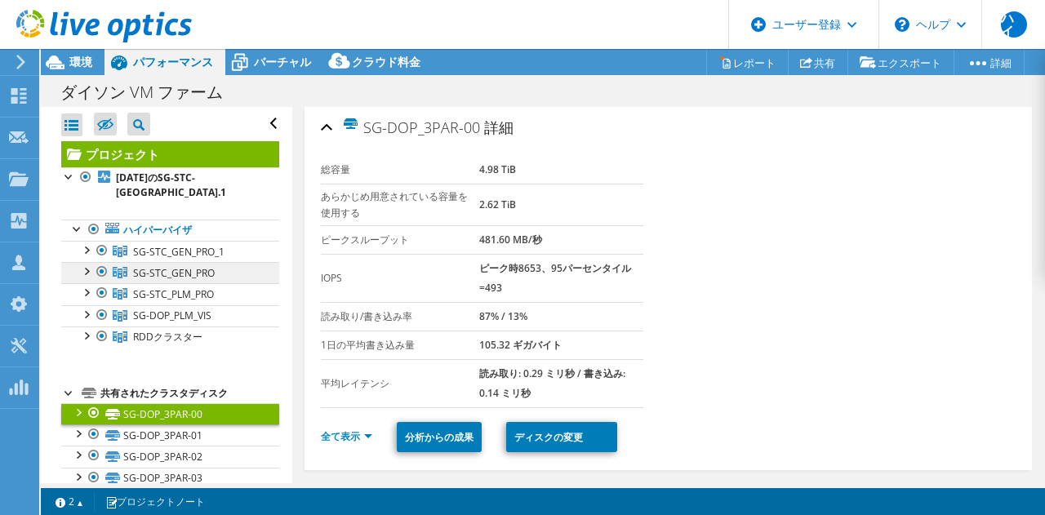
click at [234, 262] on link "SG-STC_GEN_PRO" at bounding box center [170, 251] width 218 height 21
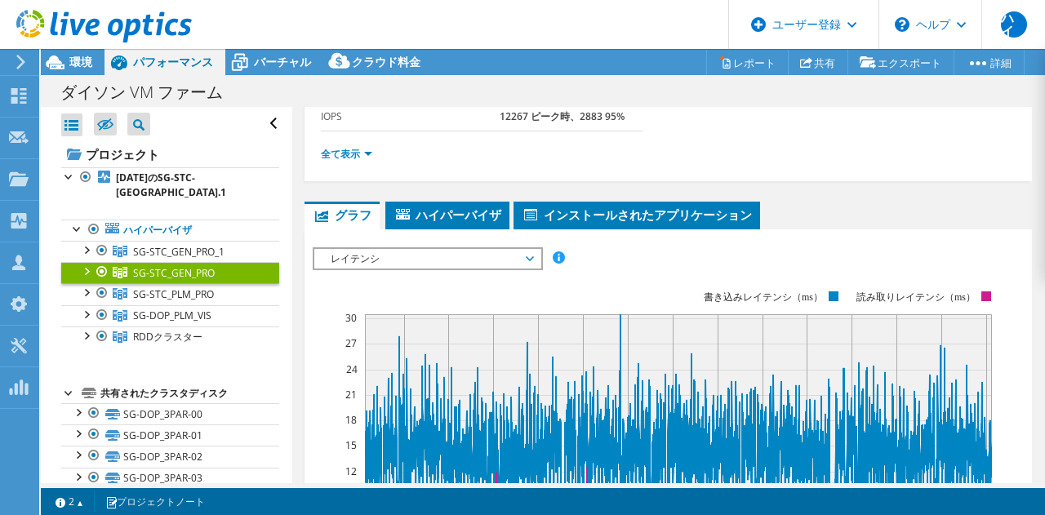
scroll to position [245, 0]
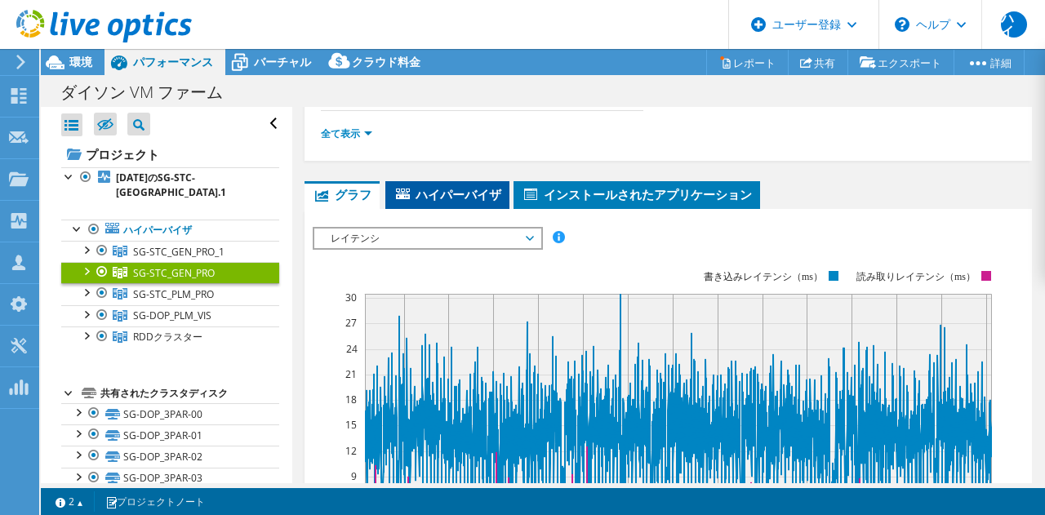
click at [472, 196] on font "ハイパーバイザ" at bounding box center [459, 194] width 86 height 16
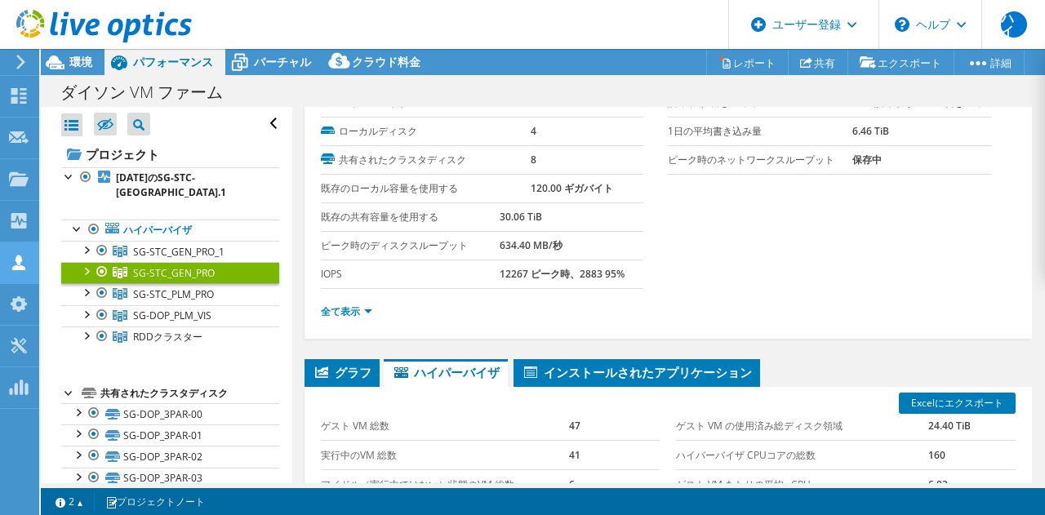
scroll to position [0, 0]
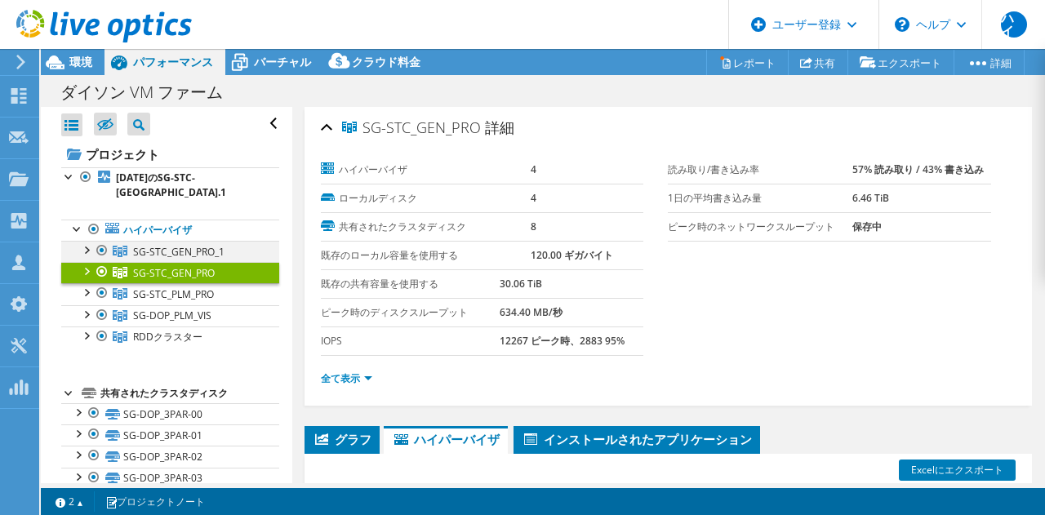
click at [81, 248] on div at bounding box center [86, 249] width 16 height 16
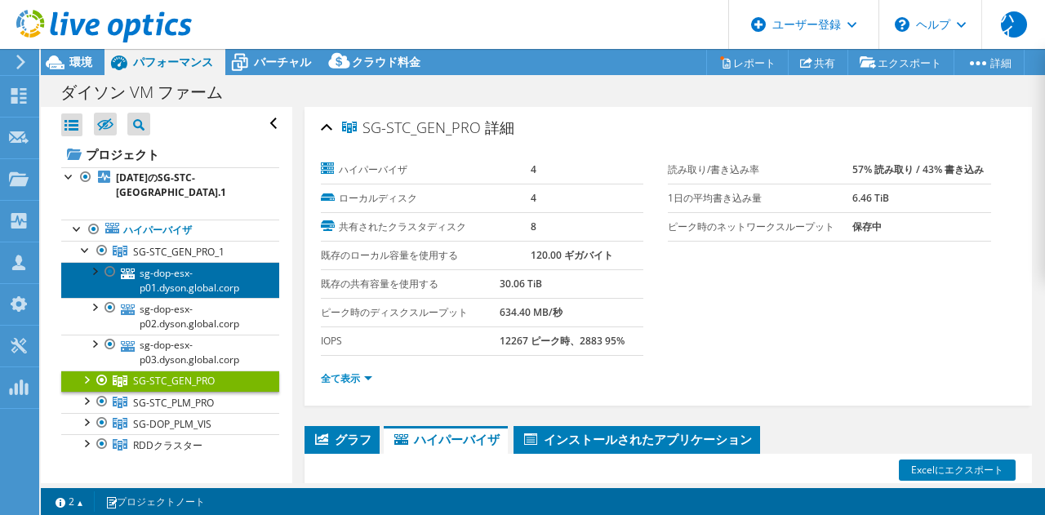
click at [165, 274] on font "sg-dop-esx-p01.dyson.global.corp" at bounding box center [190, 280] width 100 height 29
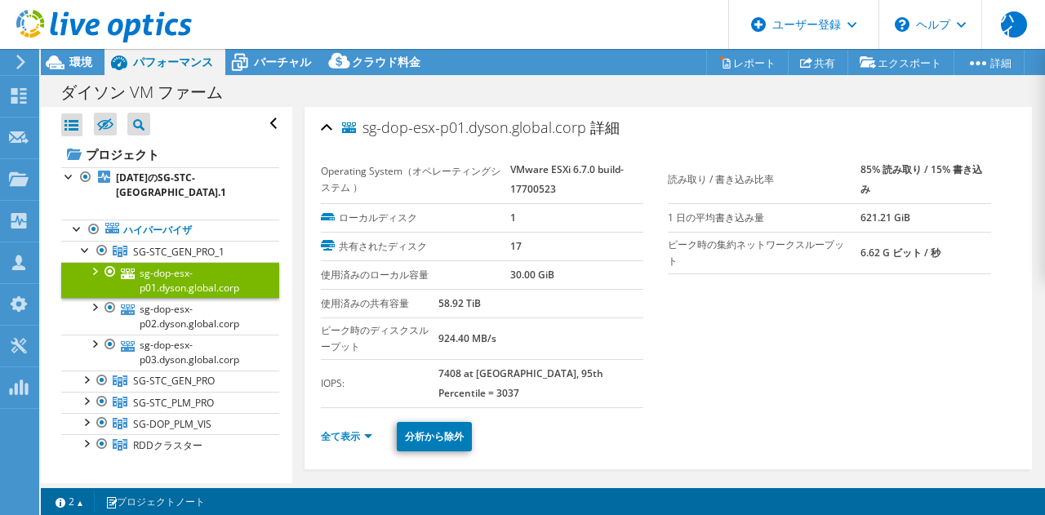
click at [88, 278] on div at bounding box center [94, 270] width 16 height 16
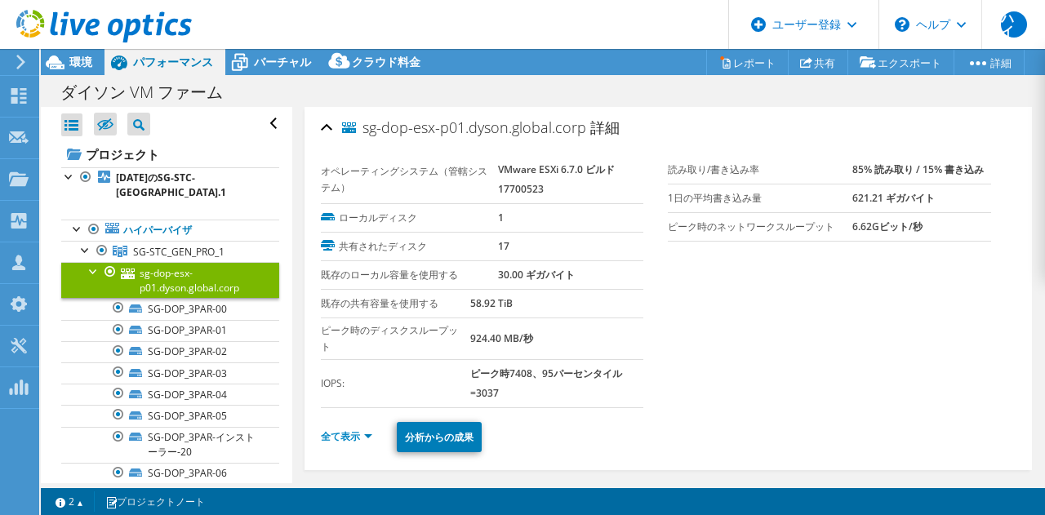
click at [100, 266] on div at bounding box center [94, 270] width 16 height 16
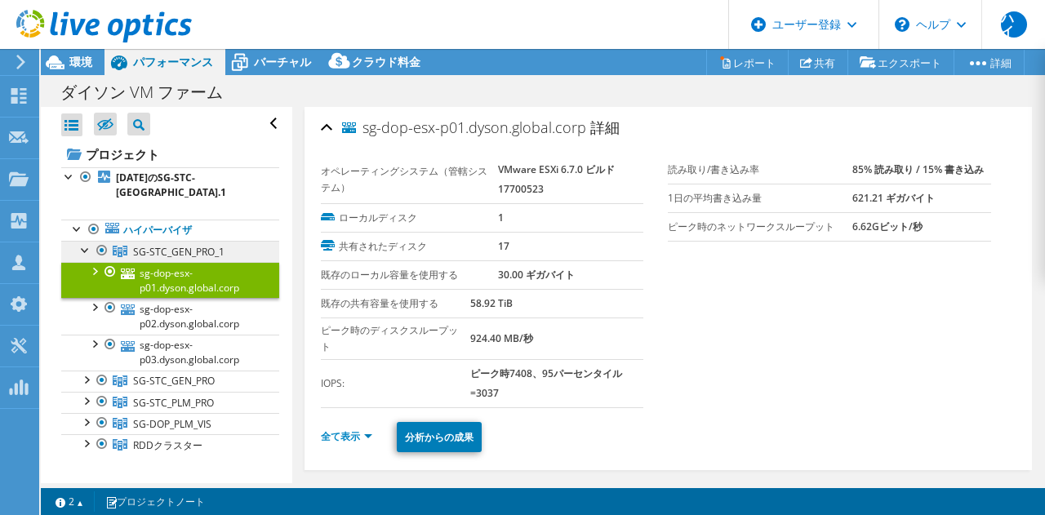
click at [171, 257] on font "SG-STC_GEN_PRO_1" at bounding box center [178, 252] width 91 height 14
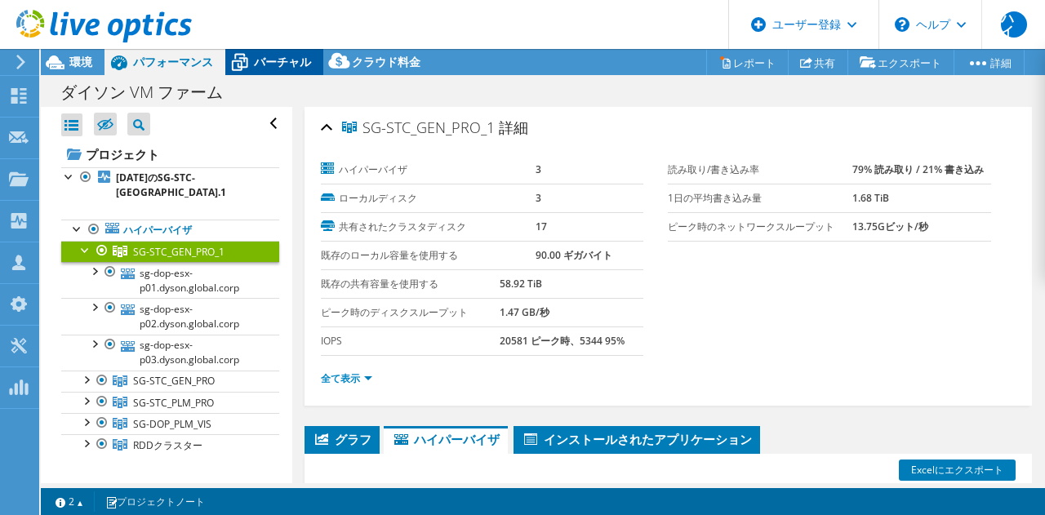
click at [286, 65] on font "バーチャル" at bounding box center [282, 62] width 57 height 16
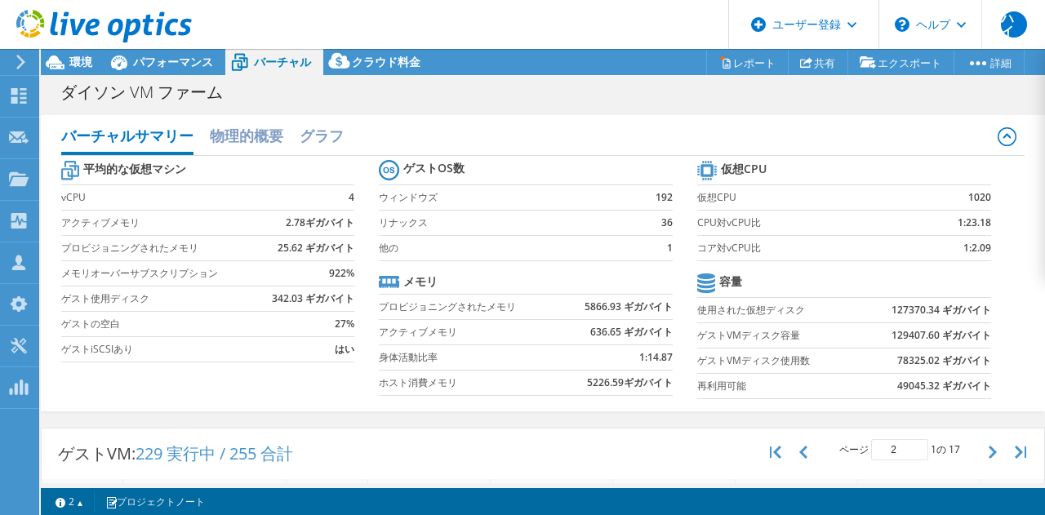
click at [184, 48] on div at bounding box center [96, 27] width 192 height 55
click at [165, 63] on font "パフォーマンス" at bounding box center [173, 62] width 80 height 16
